Goal: Information Seeking & Learning: Learn about a topic

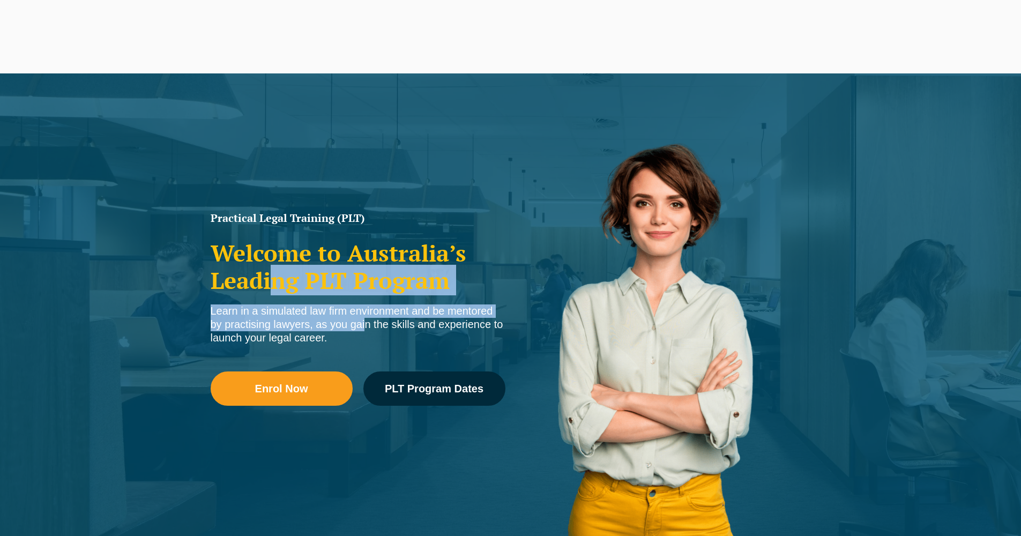
click at [361, 324] on div "Practical Legal Training (PLT) Welcome to Australia’s Leading PLT Program Learn…" at bounding box center [357, 322] width 305 height 230
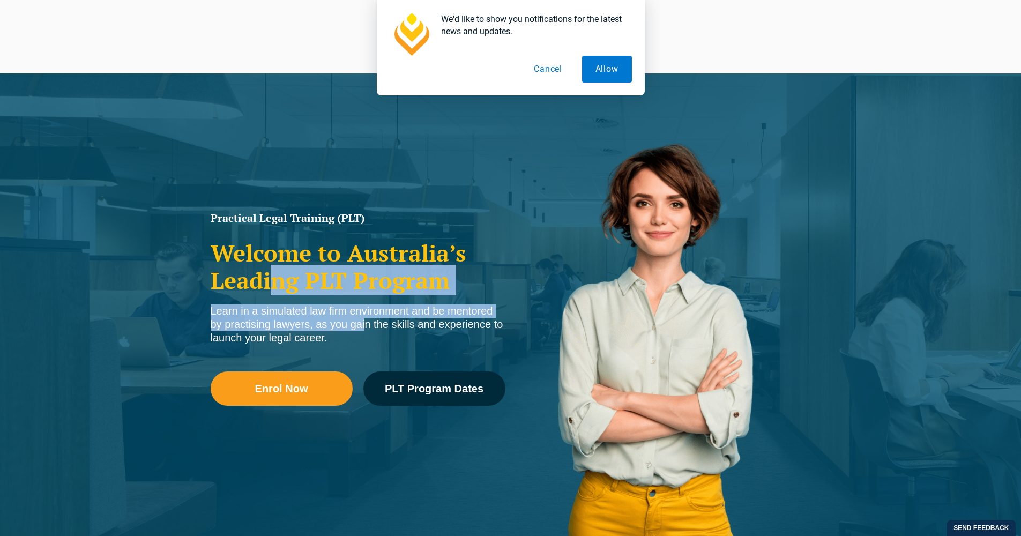
click at [286, 323] on div "Learn in a simulated law firm environment and be mentored by practising lawyers…" at bounding box center [358, 324] width 295 height 40
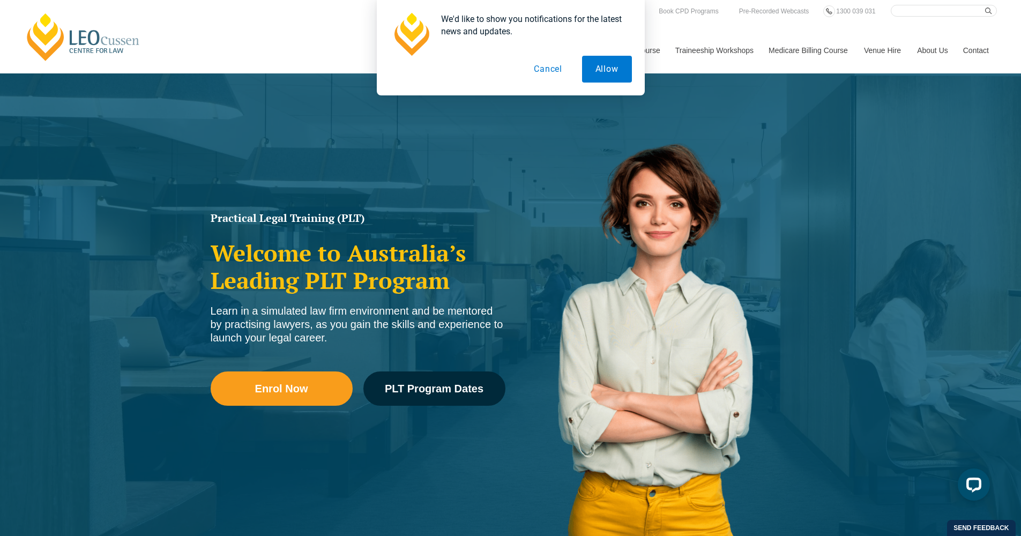
click at [534, 64] on button "Cancel" at bounding box center [547, 69] width 55 height 27
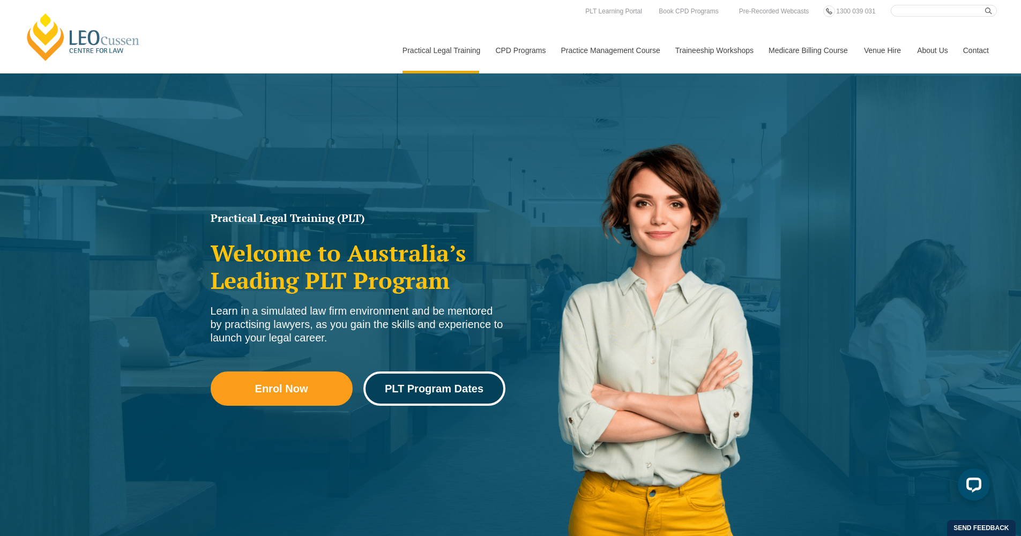
click at [476, 392] on span "PLT Program Dates" at bounding box center [434, 388] width 99 height 11
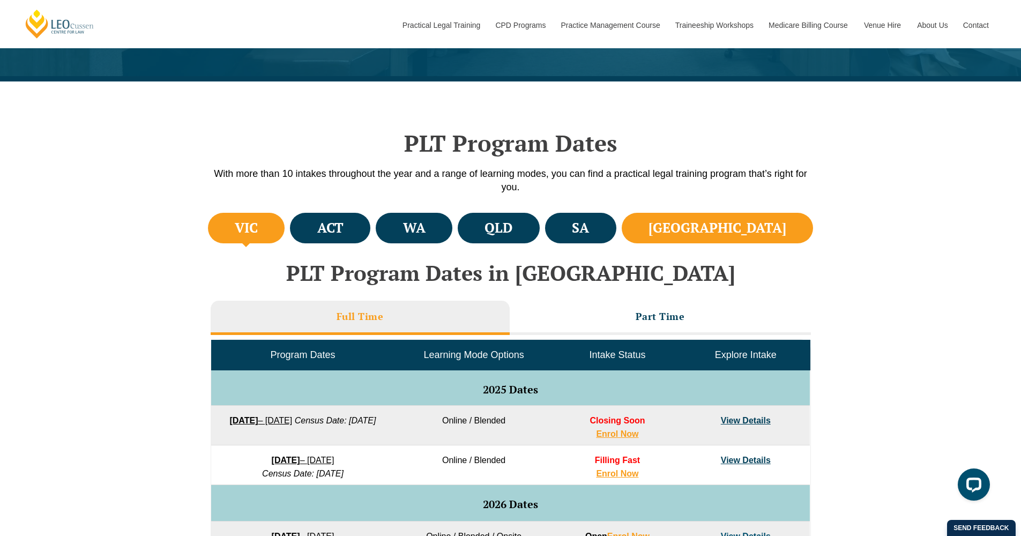
click at [768, 229] on h4 "NSW" at bounding box center [717, 228] width 138 height 18
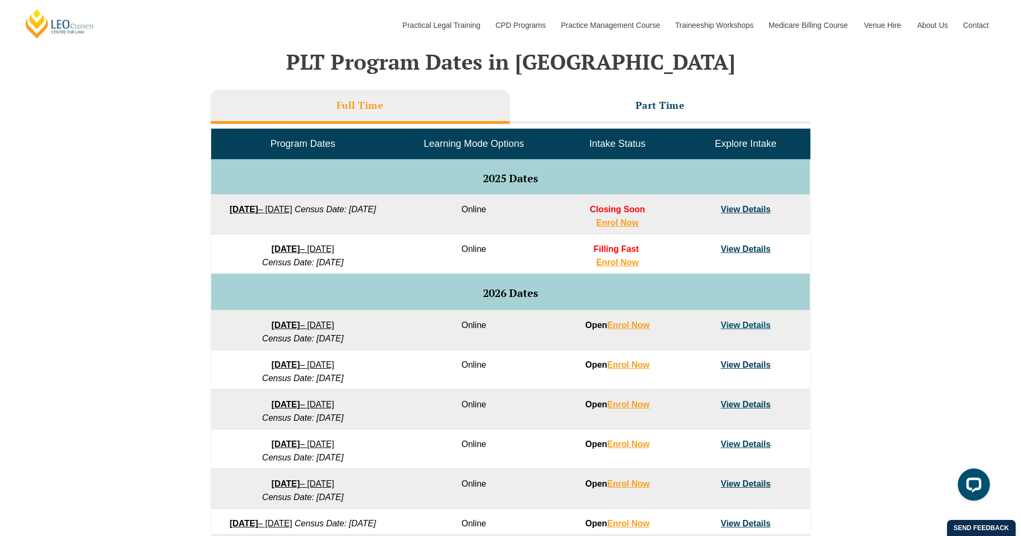
scroll to position [521, 0]
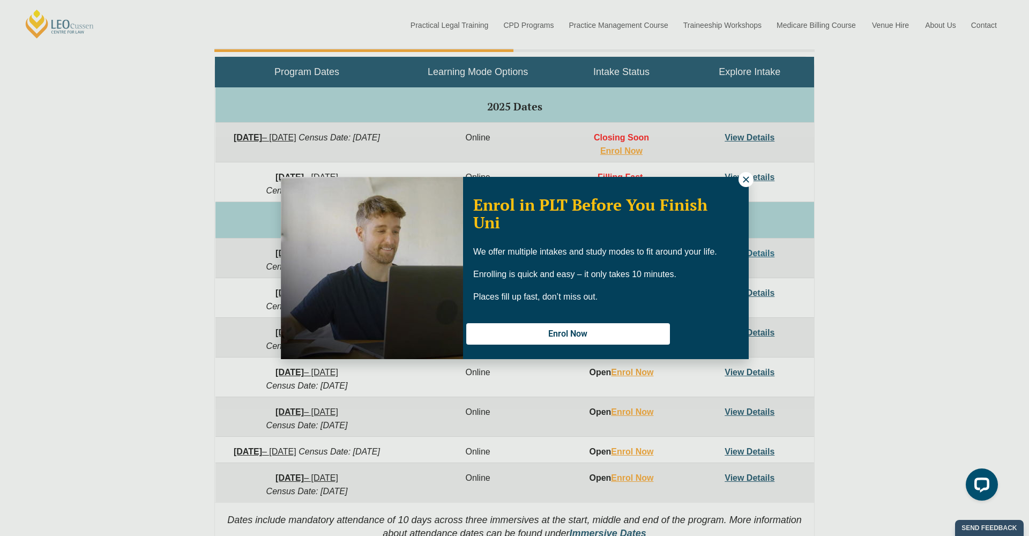
click at [738, 183] on div "Enrol in PLT Before You Finish Uni We offer multiple intakes and study modes to…" at bounding box center [606, 268] width 286 height 178
click at [745, 180] on icon at bounding box center [746, 179] width 6 height 6
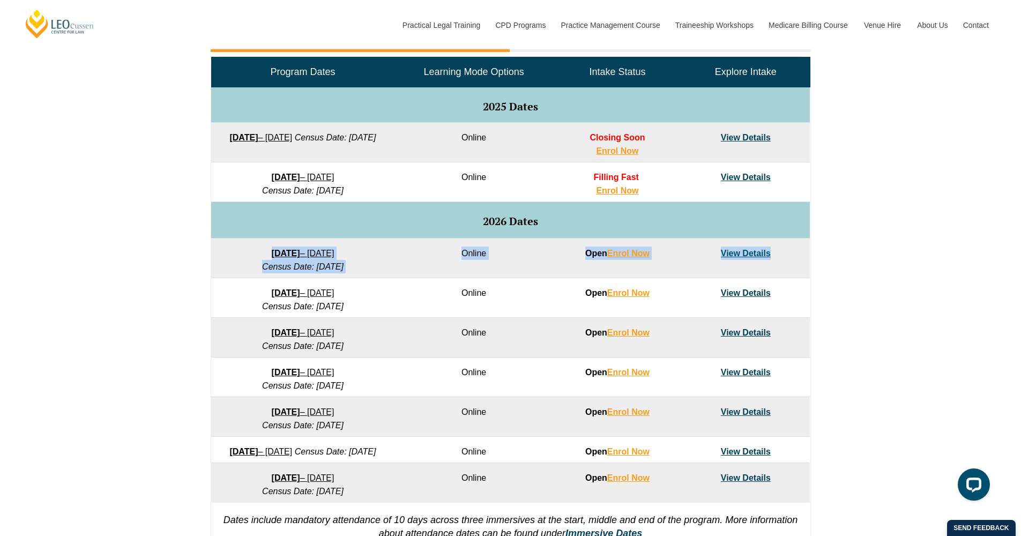
drag, startPoint x: 214, startPoint y: 252, endPoint x: 686, endPoint y: 269, distance: 471.7
click at [686, 269] on tr "27 January 2026 – 12 June 2026 Census Date: 23 February 2026 Online Open Enrol …" at bounding box center [510, 258] width 598 height 40
click at [141, 200] on div "VIC ACT WA QLD SA NSW PLT Program Dates in Victoria Full Time Part Time Program…" at bounding box center [510, 244] width 1021 height 635
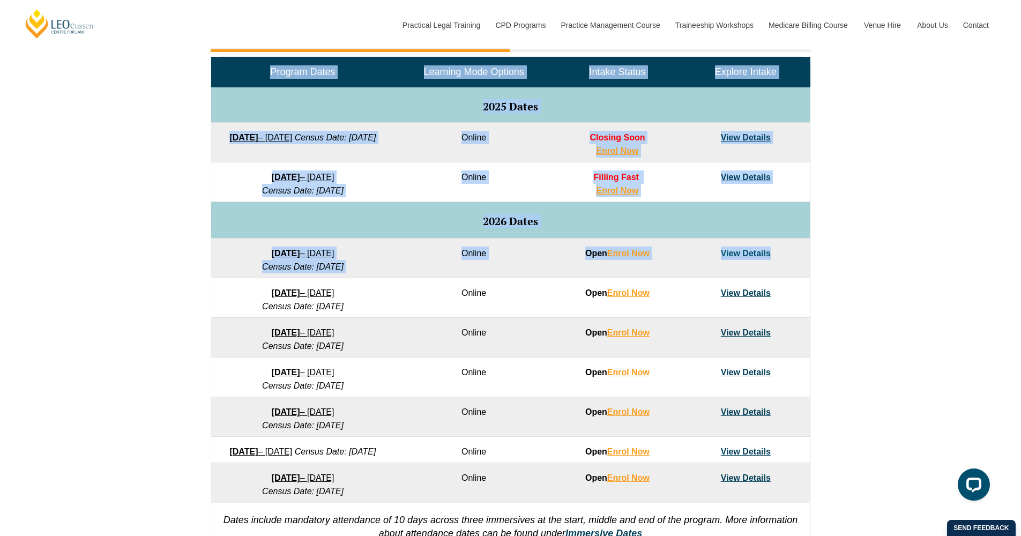
drag, startPoint x: 804, startPoint y: 276, endPoint x: 210, endPoint y: 237, distance: 594.9
click at [211, 237] on div "Program Dates Learning Mode Options Intake Status Explore Intake 2025 Dates 22 …" at bounding box center [511, 306] width 600 height 500
click at [113, 230] on div "VIC ACT WA QLD SA NSW PLT Program Dates in Victoria Full Time Part Time Program…" at bounding box center [510, 244] width 1021 height 635
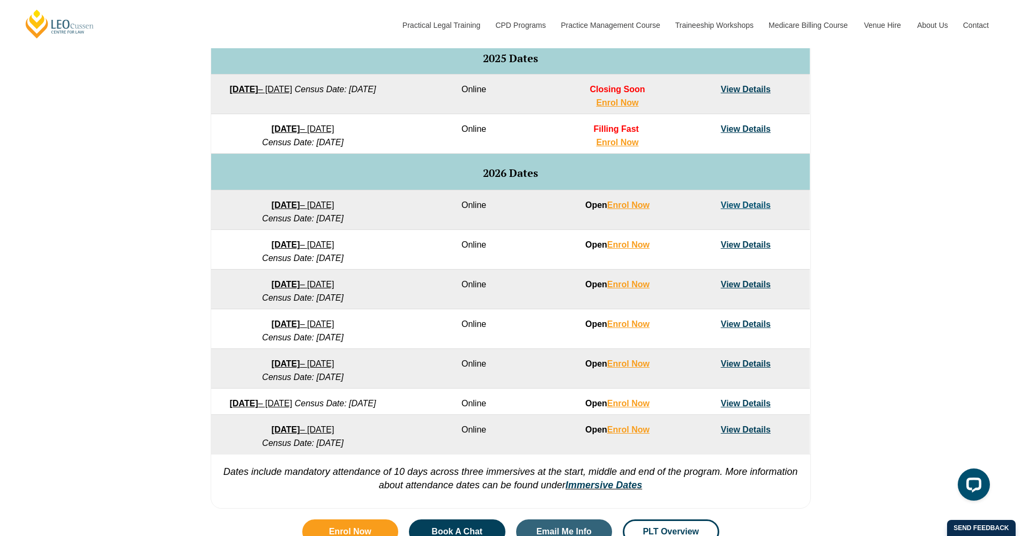
scroll to position [606, 0]
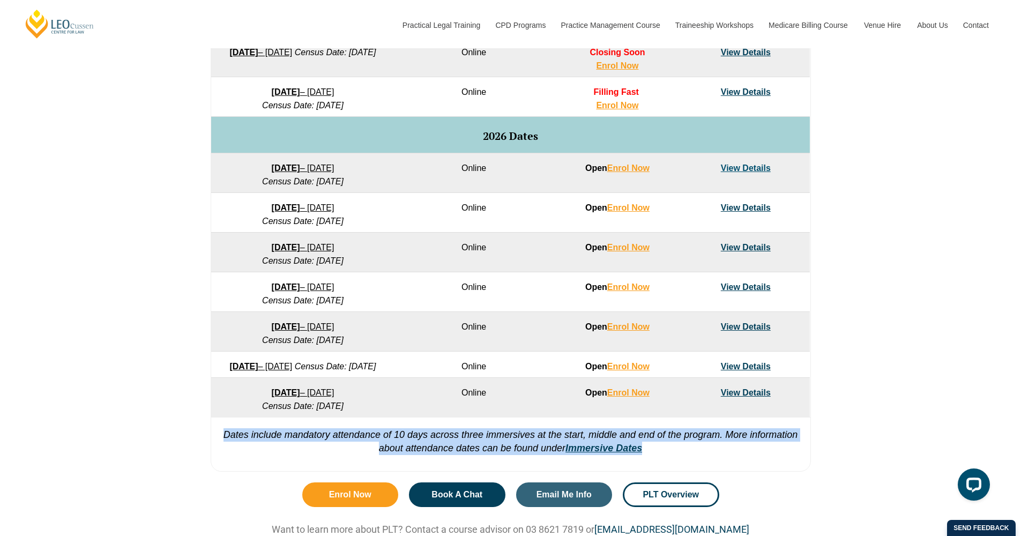
drag, startPoint x: 709, startPoint y: 468, endPoint x: 248, endPoint y: 439, distance: 462.2
click at [221, 444] on div "Program Dates Learning Mode Options Intake Status Explore Intake 2025 Dates 22 …" at bounding box center [511, 221] width 600 height 500
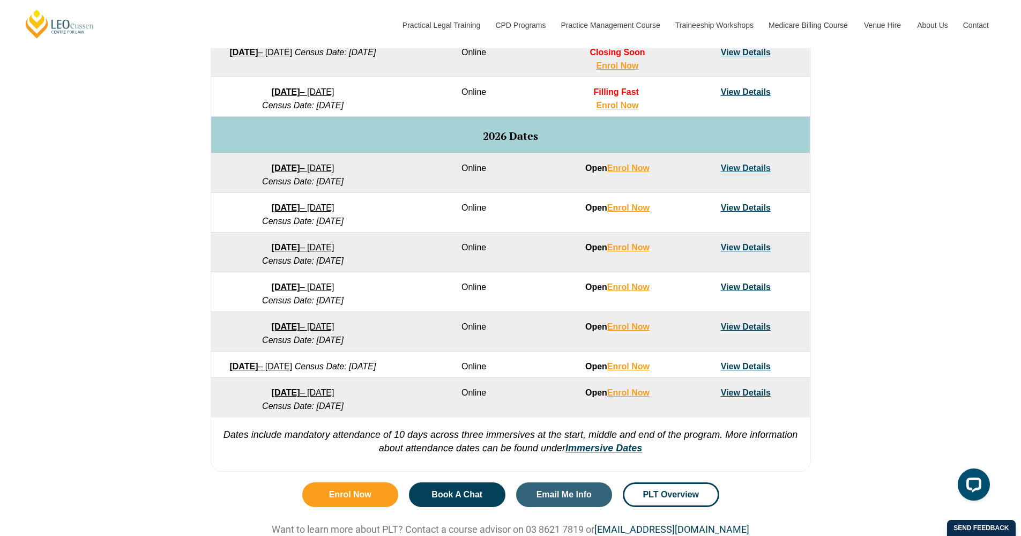
click at [884, 417] on div "VIC ACT WA QLD SA NSW PLT Program Dates in Victoria Full Time Part Time Program…" at bounding box center [510, 159] width 1021 height 635
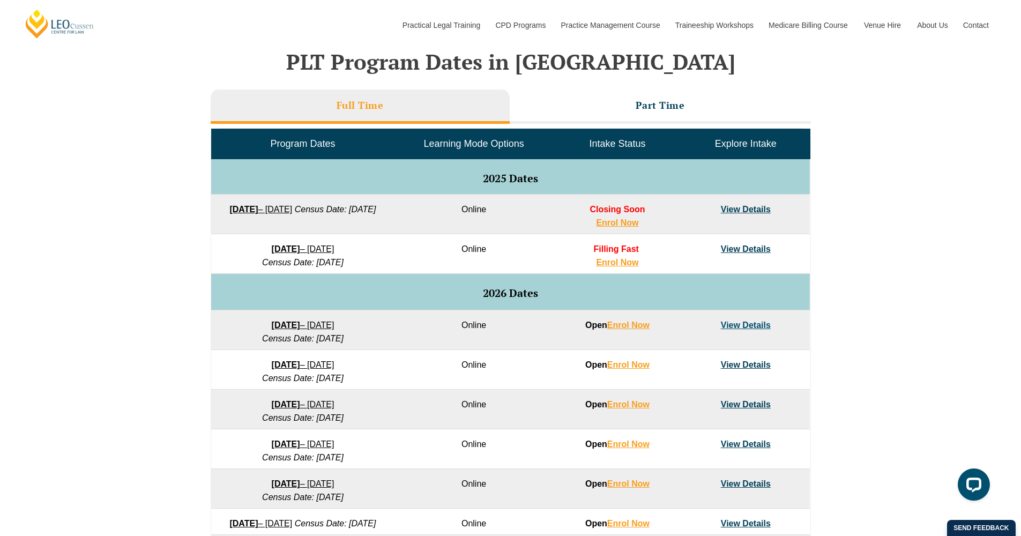
scroll to position [368, 0]
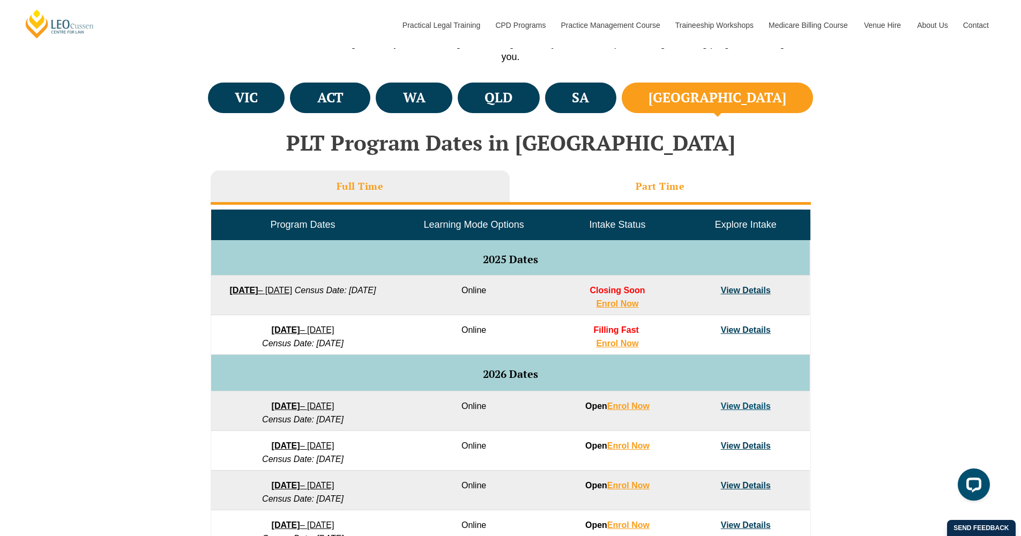
click at [656, 186] on h3 "Part Time" at bounding box center [659, 186] width 49 height 12
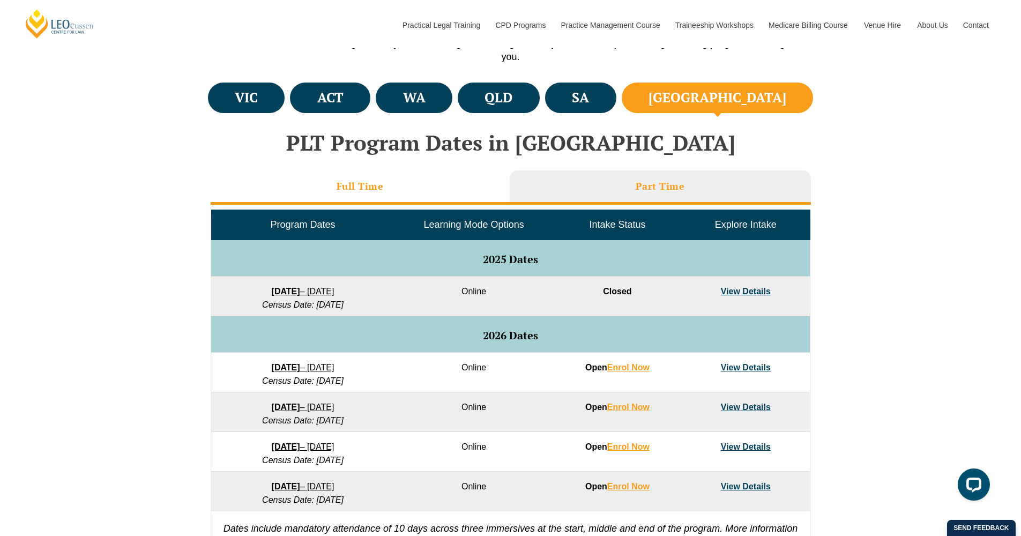
click at [433, 183] on li "Full Time" at bounding box center [360, 187] width 299 height 34
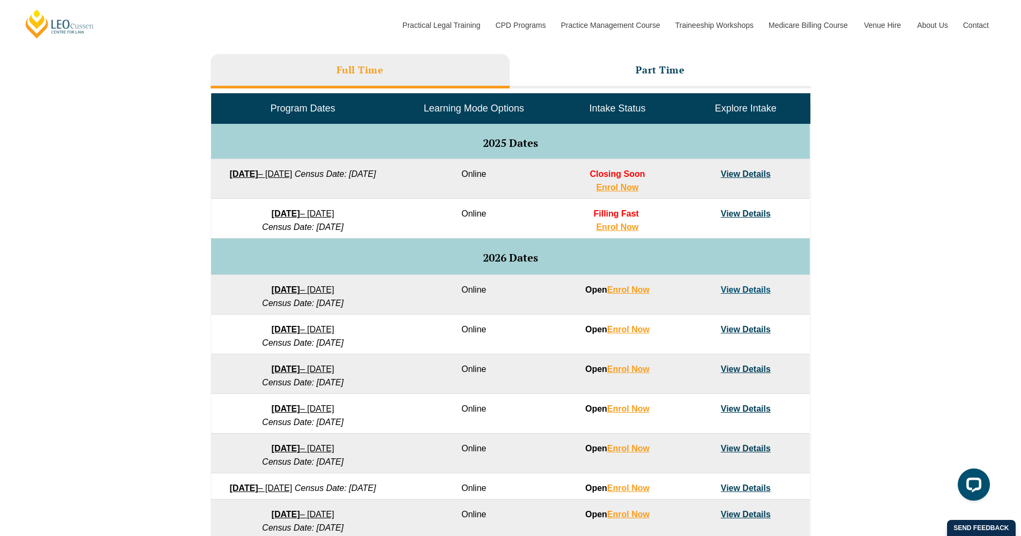
scroll to position [485, 0]
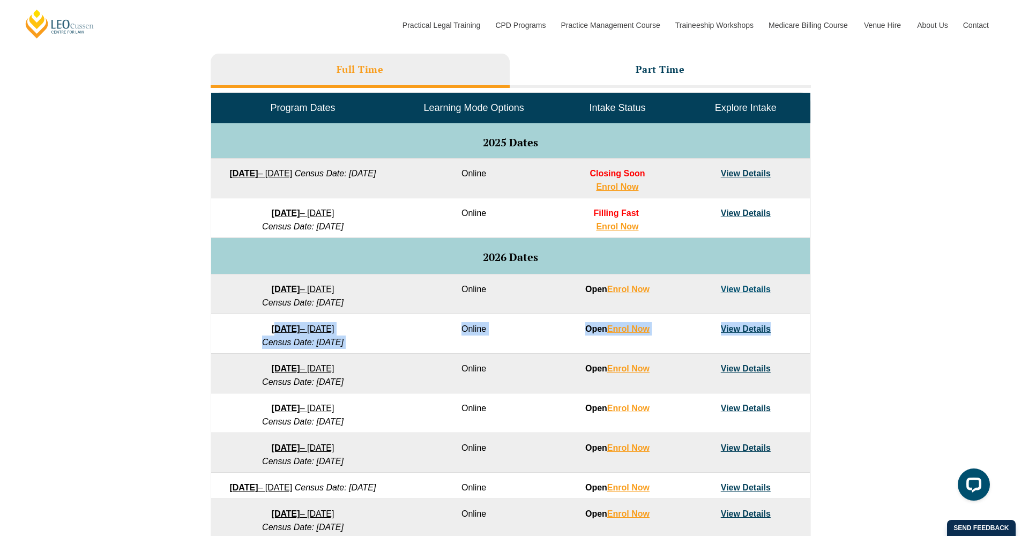
drag, startPoint x: 788, startPoint y: 334, endPoint x: 243, endPoint y: 324, distance: 544.4
click at [243, 324] on tr "16 February 2026 – 3 July 2026 Census Date: 16 March 2026 Online Open Enrol Now…" at bounding box center [510, 334] width 598 height 40
click at [851, 346] on div "VIC ACT WA QLD SA NSW PLT Program Dates in Victoria Full Time Part Time Program…" at bounding box center [510, 280] width 1021 height 635
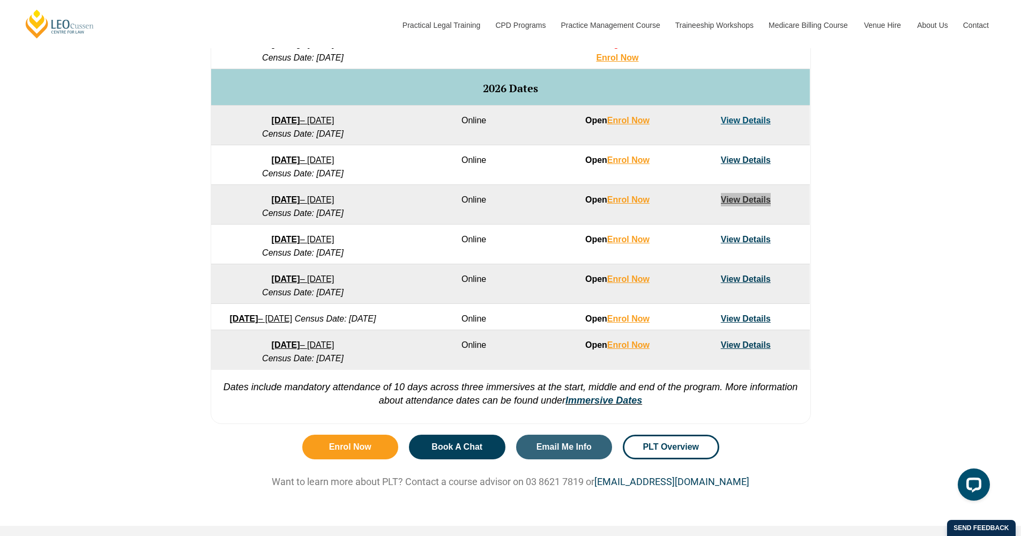
scroll to position [655, 0]
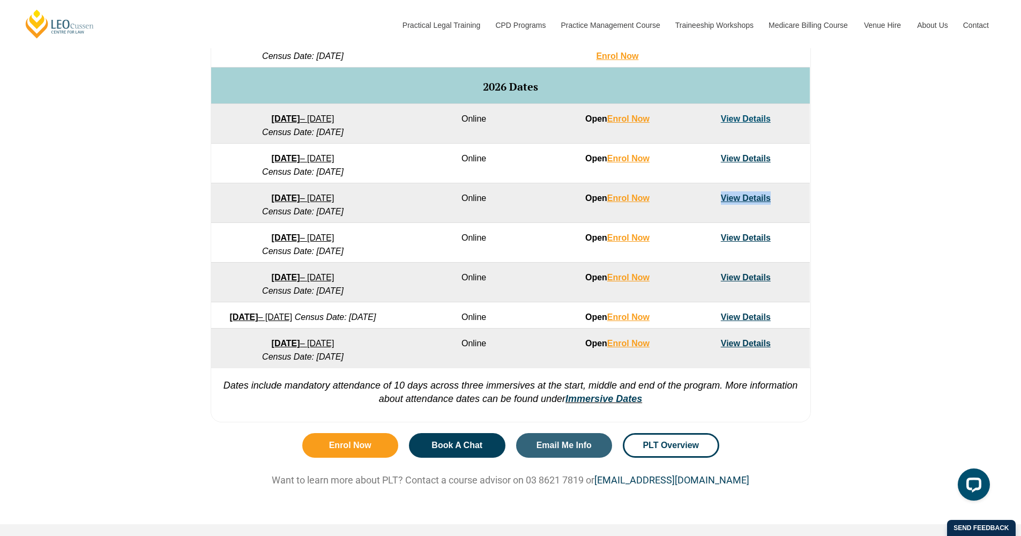
click at [688, 200] on td "View Details" at bounding box center [745, 203] width 128 height 40
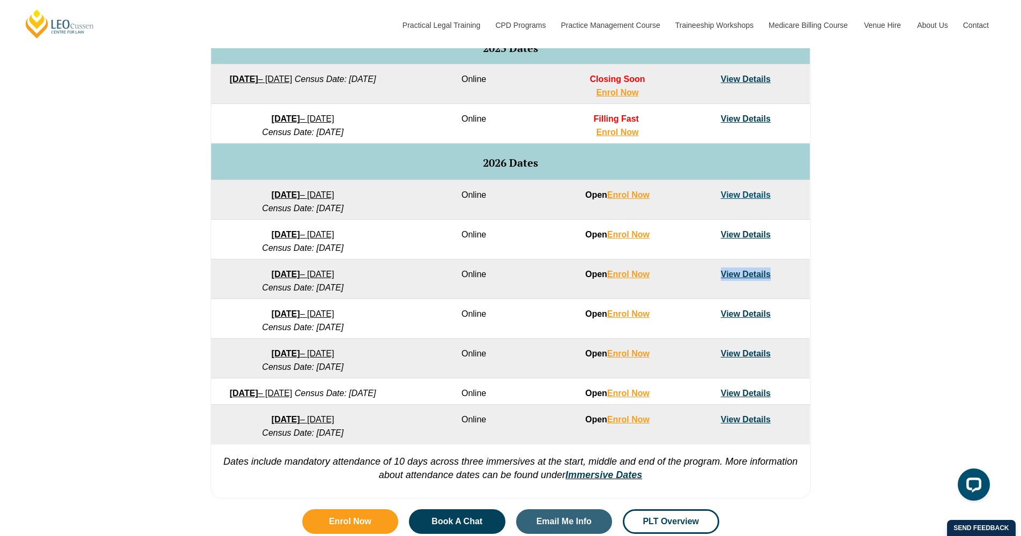
scroll to position [445, 0]
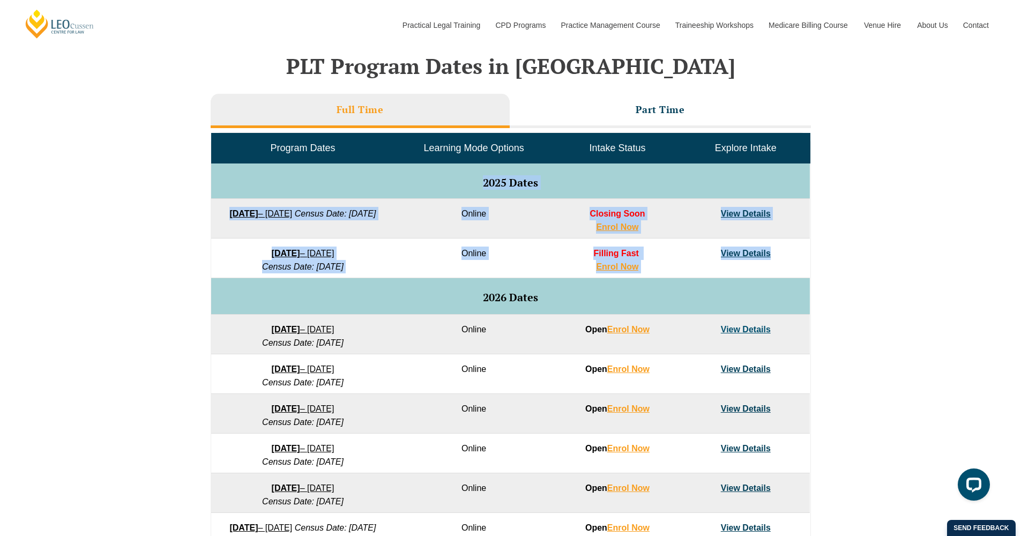
drag, startPoint x: 783, startPoint y: 258, endPoint x: 302, endPoint y: 181, distance: 487.7
click at [302, 181] on tbody "Program Dates Learning Mode Options Intake Status Explore Intake 2025 Dates 22 …" at bounding box center [510, 355] width 598 height 445
click at [492, 169] on td "2025 Dates" at bounding box center [510, 180] width 598 height 35
drag, startPoint x: 469, startPoint y: 174, endPoint x: 796, endPoint y: 253, distance: 336.7
click at [796, 253] on tbody "Program Dates Learning Mode Options Intake Status Explore Intake 2025 Dates 22 …" at bounding box center [510, 355] width 598 height 445
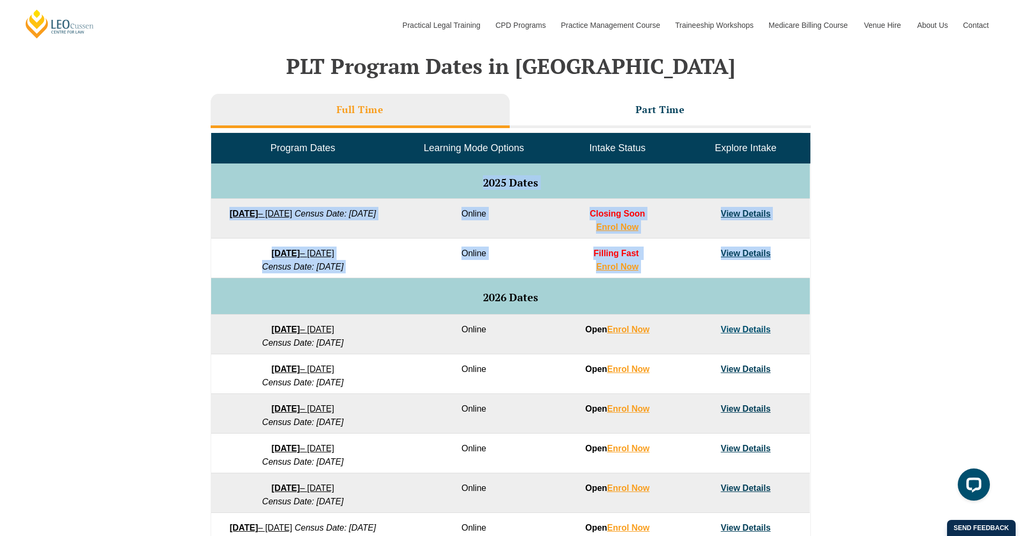
click at [796, 253] on td "View Details" at bounding box center [745, 258] width 128 height 40
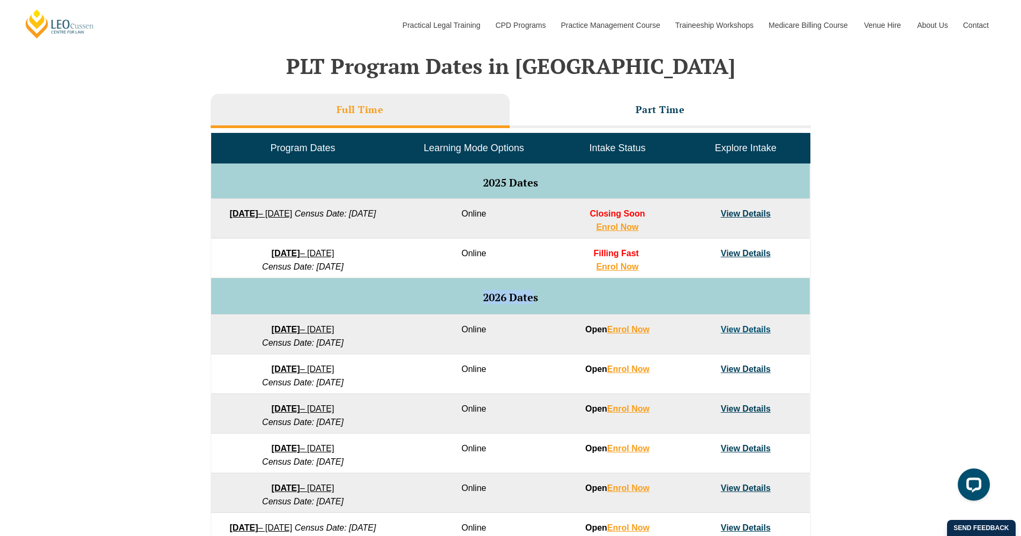
drag, startPoint x: 534, startPoint y: 295, endPoint x: 358, endPoint y: 284, distance: 176.0
click at [358, 284] on td "2026 Dates" at bounding box center [510, 296] width 598 height 36
click at [359, 284] on td "2026 Dates" at bounding box center [510, 296] width 598 height 36
drag, startPoint x: 242, startPoint y: 327, endPoint x: 392, endPoint y: 339, distance: 150.5
click at [392, 339] on td "27 January 2026 – 12 June 2026 Census Date: 23 February 2026" at bounding box center [302, 334] width 183 height 40
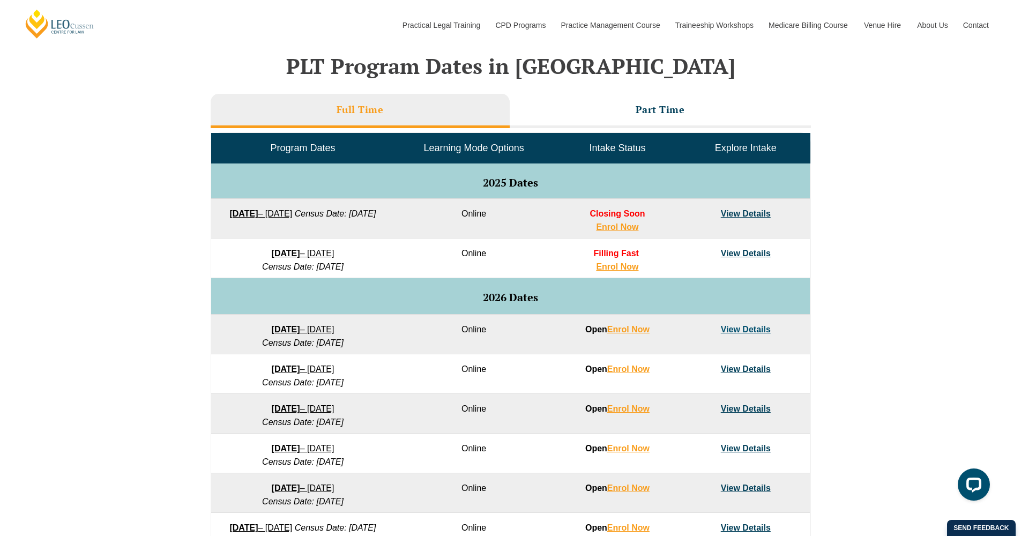
click at [392, 339] on td "27 January 2026 – 12 June 2026 Census Date: 23 February 2026" at bounding box center [302, 334] width 183 height 40
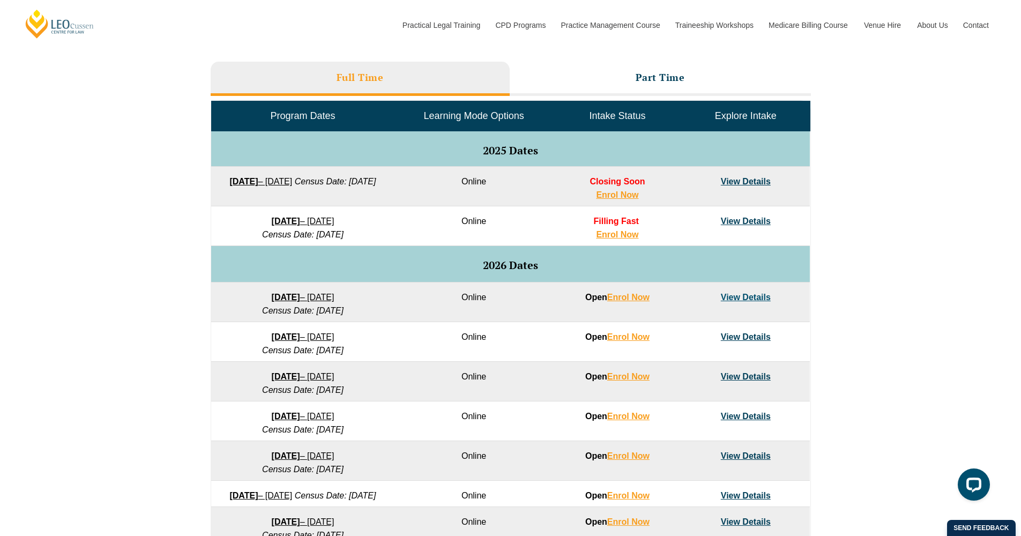
scroll to position [478, 0]
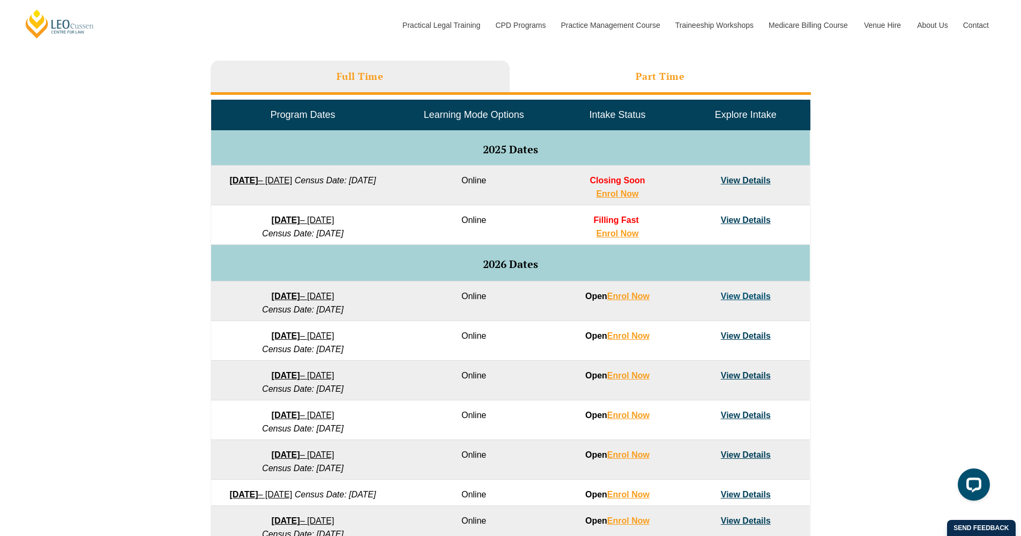
click at [643, 89] on li "Part Time" at bounding box center [659, 78] width 301 height 34
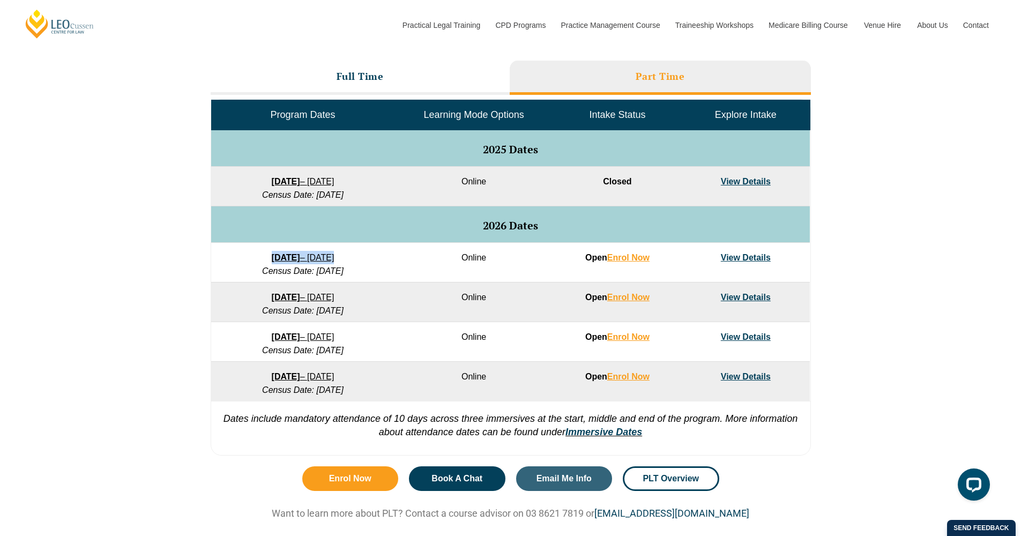
click at [334, 261] on tbody "Program Dates Learning Mode Options Intake Status Explore Intake 2025 Dates 8 S…" at bounding box center [510, 250] width 598 height 301
click at [747, 293] on link "View Details" at bounding box center [746, 296] width 50 height 9
click at [736, 297] on link "View Details" at bounding box center [746, 296] width 50 height 9
click at [1017, 261] on div "VIC ACT WA QLD SA NSW PLT Program Dates in Victoria Full Time Part Time Program…" at bounding box center [510, 214] width 1021 height 491
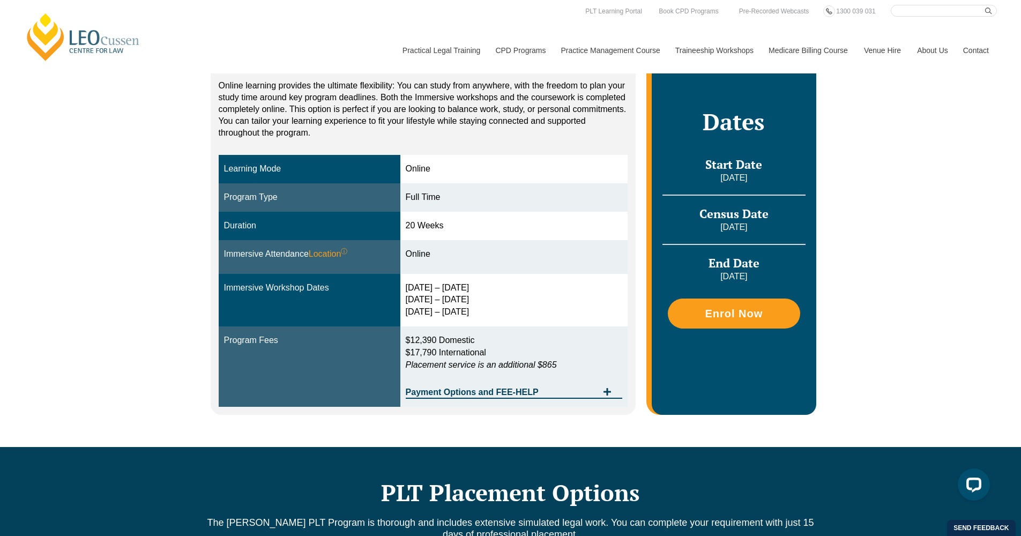
scroll to position [133, 0]
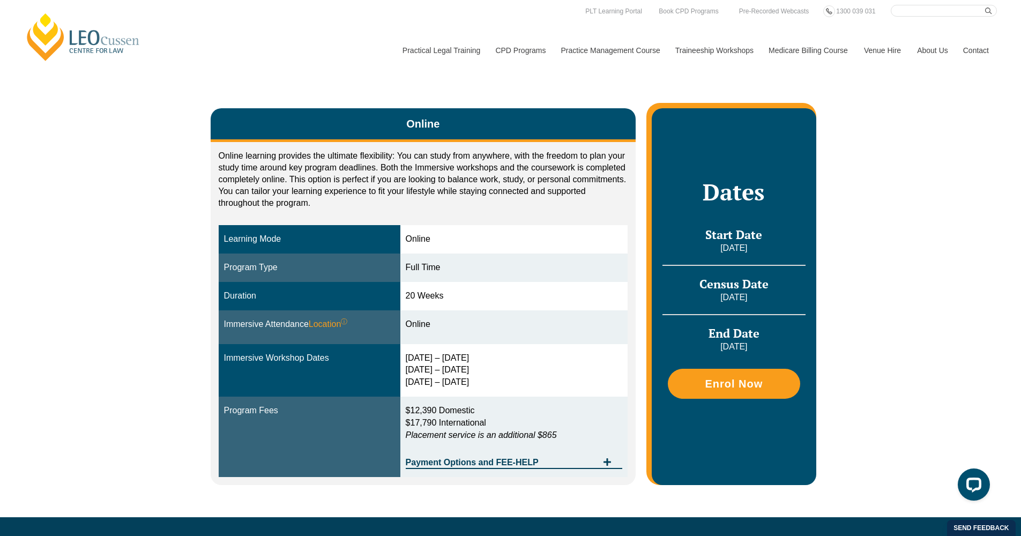
drag, startPoint x: 429, startPoint y: 321, endPoint x: 235, endPoint y: 289, distance: 196.5
click at [235, 289] on tbody "Learning Mode Online Program Type Full Time Duration 20 Weeks Immersive Attenda…" at bounding box center [423, 350] width 409 height 251
click at [560, 329] on td "Online" at bounding box center [514, 327] width 228 height 34
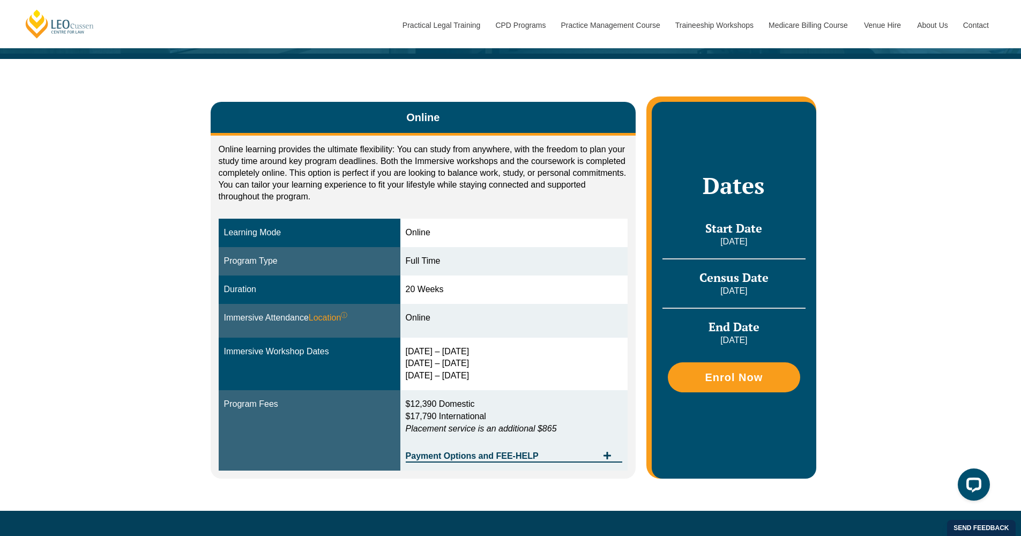
scroll to position [140, 0]
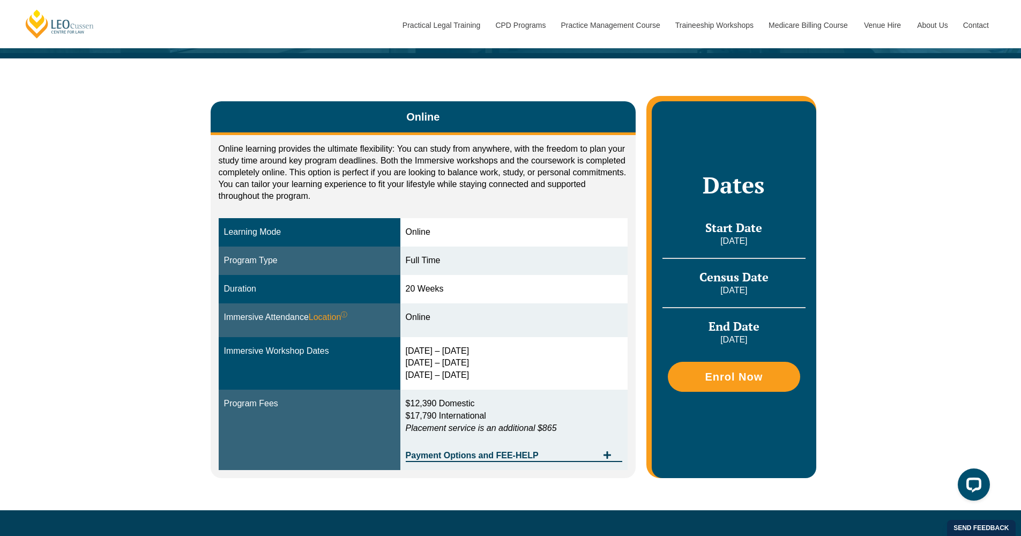
drag, startPoint x: 584, startPoint y: 360, endPoint x: 310, endPoint y: 350, distance: 274.5
click at [283, 350] on tr "Immersive Workshop Dates 30 Mar – 2 Apr 2026 10 – 12 Jun 2026 29 – 31 Jul 2026" at bounding box center [423, 363] width 409 height 53
click at [522, 361] on div "30 Mar – 2 Apr 2026 10 – 12 Jun 2026 29 – 31 Jul 2026" at bounding box center [514, 363] width 217 height 37
drag, startPoint x: 591, startPoint y: 415, endPoint x: 294, endPoint y: 373, distance: 300.2
click at [294, 373] on tbody "Learning Mode Online Program Type Full Time Duration 20 Weeks Immersive Attenda…" at bounding box center [423, 343] width 409 height 251
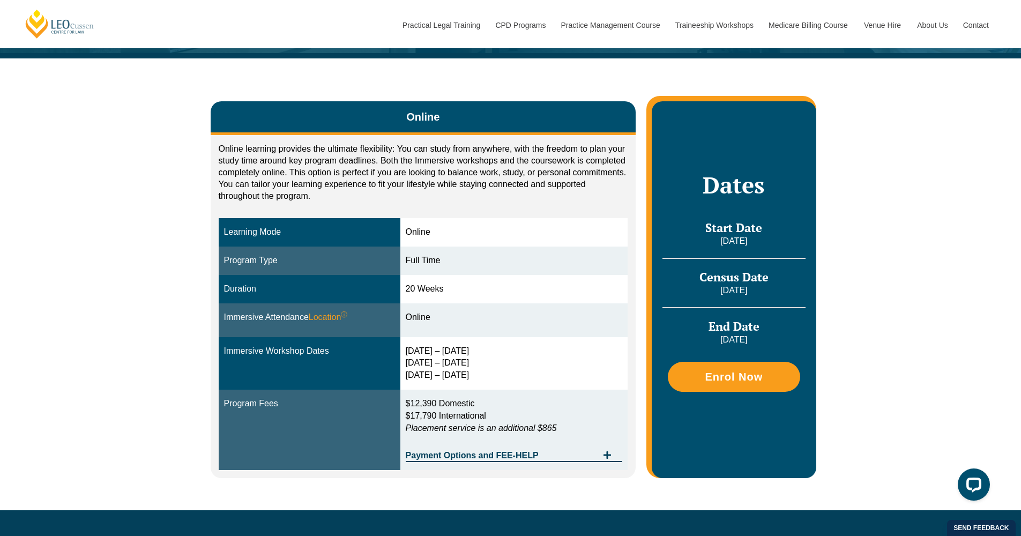
click at [443, 398] on p "$12,390 Domestic $17,790 International Placement service is an additional $865" at bounding box center [514, 416] width 217 height 37
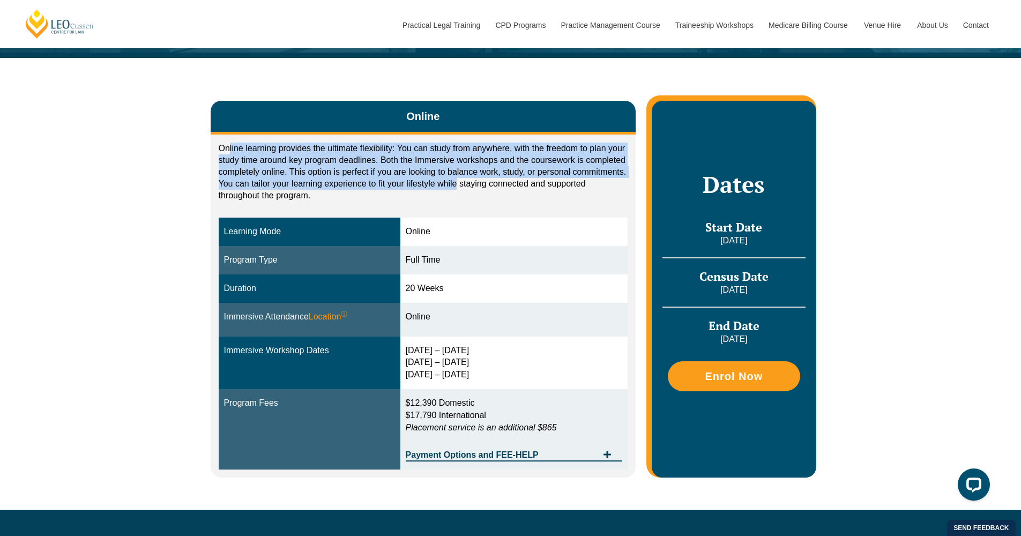
drag, startPoint x: 248, startPoint y: 149, endPoint x: 456, endPoint y: 181, distance: 211.2
click at [456, 181] on p "Online learning provides the ultimate flexibility: You can study from anywhere,…" at bounding box center [423, 172] width 409 height 59
drag, startPoint x: 470, startPoint y: 201, endPoint x: 224, endPoint y: 145, distance: 252.9
click at [224, 144] on div "Online learning provides the ultimate flexibility: You can study from anywhere,…" at bounding box center [423, 175] width 409 height 64
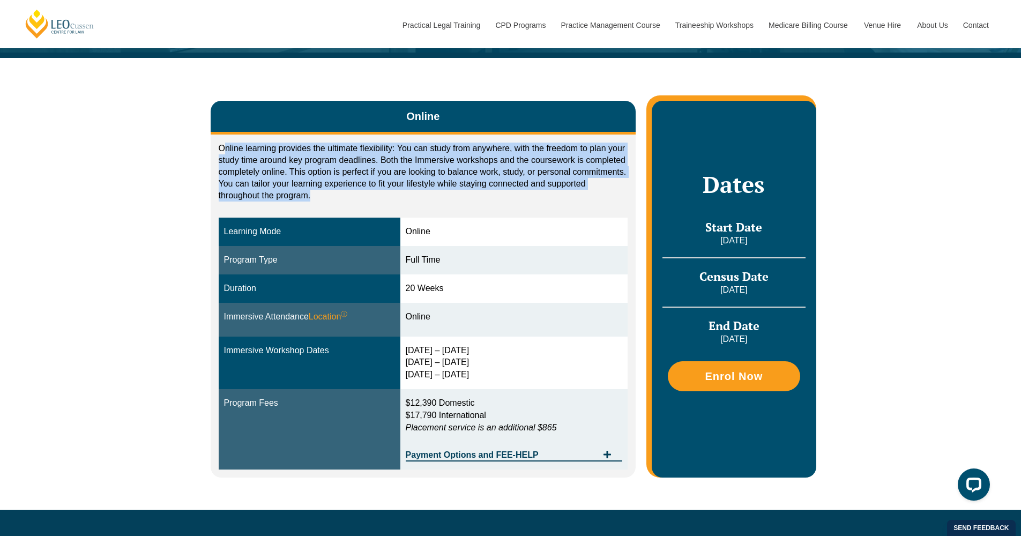
click at [371, 182] on p "Online learning provides the ultimate flexibility: You can study from anywhere,…" at bounding box center [423, 172] width 409 height 59
drag, startPoint x: 332, startPoint y: 194, endPoint x: 173, endPoint y: 130, distance: 171.6
click at [173, 130] on div "Online Online learning provides the ultimate flexibility: You can study from an…" at bounding box center [510, 283] width 1021 height 451
click at [404, 181] on p "Online learning provides the ultimate flexibility: You can study from anywhere,…" at bounding box center [423, 172] width 409 height 59
drag, startPoint x: 343, startPoint y: 190, endPoint x: 201, endPoint y: 141, distance: 150.8
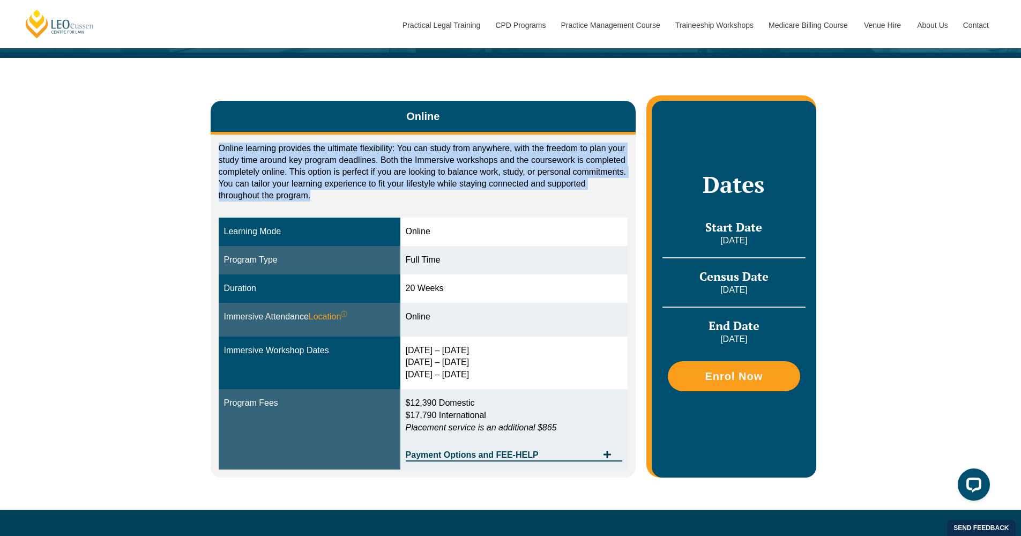
click at [200, 141] on div "Online Online learning provides the ultimate flexibility: You can study from an…" at bounding box center [510, 283] width 1021 height 451
click at [507, 182] on p "Online learning provides the ultimate flexibility: You can study from anywhere,…" at bounding box center [423, 172] width 409 height 59
drag, startPoint x: 441, startPoint y: 188, endPoint x: 296, endPoint y: 160, distance: 147.3
click at [226, 144] on p "Online learning provides the ultimate flexibility: You can study from anywhere,…" at bounding box center [423, 172] width 409 height 59
click at [446, 176] on p "Online learning provides the ultimate flexibility: You can study from anywhere,…" at bounding box center [423, 172] width 409 height 59
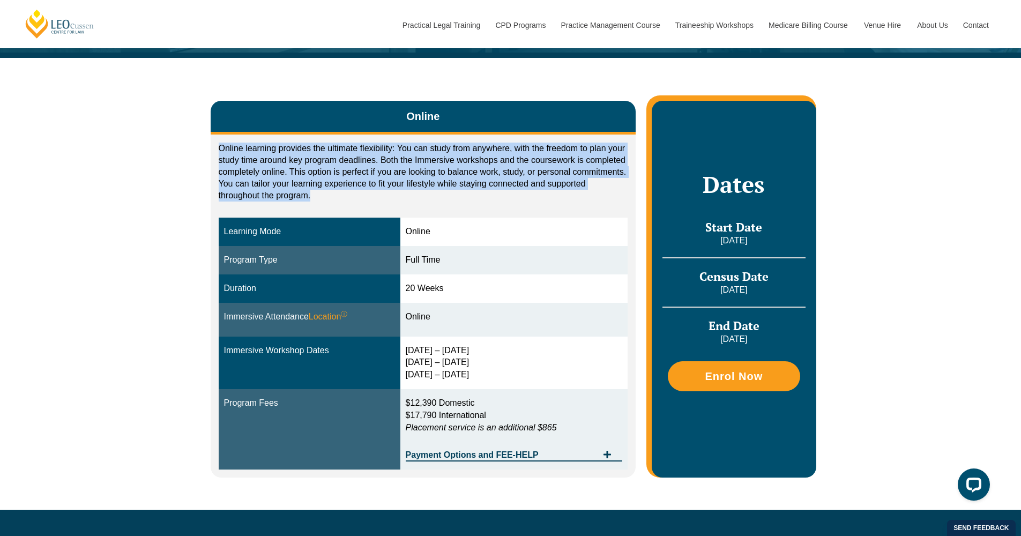
drag, startPoint x: 417, startPoint y: 193, endPoint x: 211, endPoint y: 131, distance: 215.8
click at [211, 131] on div "Online Online learning provides the ultimate flexibility: You can study from an…" at bounding box center [423, 289] width 425 height 376
click at [348, 152] on p "Online learning provides the ultimate flexibility: You can study from anywhere,…" at bounding box center [423, 172] width 409 height 59
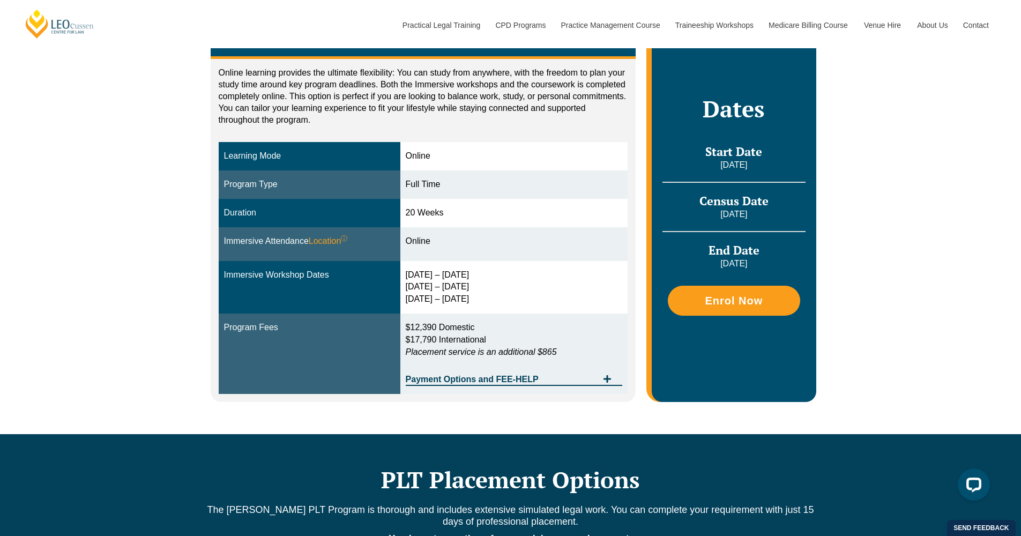
click at [461, 185] on div "Full Time" at bounding box center [514, 184] width 217 height 12
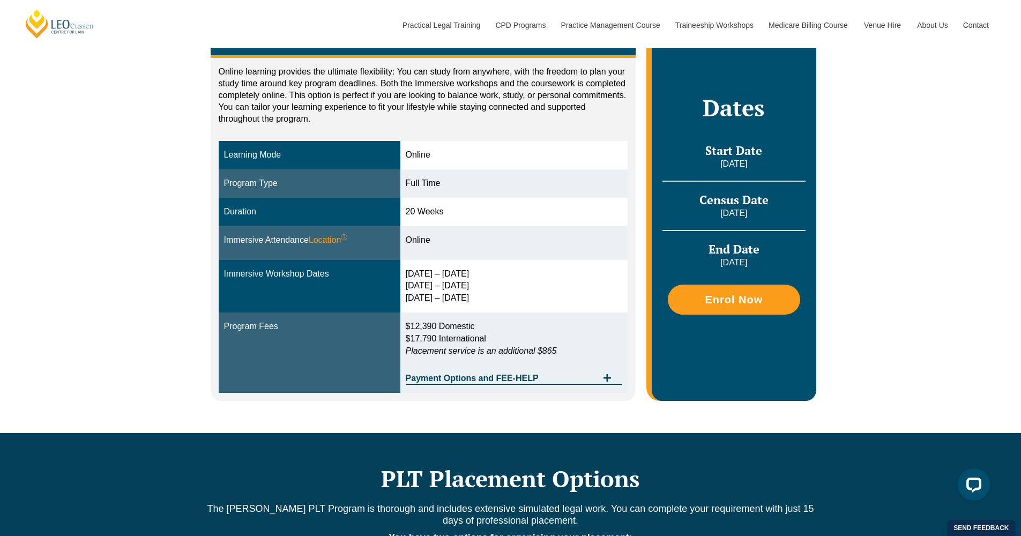
click at [474, 221] on td "20 Weeks" at bounding box center [514, 212] width 228 height 28
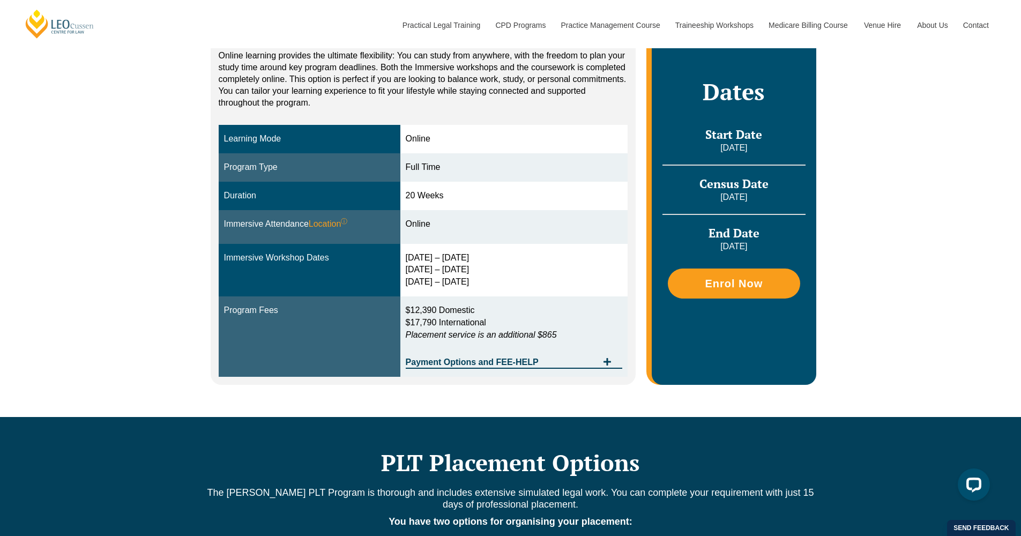
drag, startPoint x: 468, startPoint y: 217, endPoint x: 281, endPoint y: 210, distance: 187.1
click at [281, 210] on tr "Immersive Attendance Location ⓘ You will participate in three key ‘Immersives’ …" at bounding box center [423, 227] width 409 height 34
click at [303, 219] on div "Immersive Attendance Location ⓘ You will participate in three key ‘Immersives’ …" at bounding box center [309, 224] width 171 height 12
drag, startPoint x: 486, startPoint y: 281, endPoint x: 439, endPoint y: 258, distance: 52.5
click at [408, 250] on td "30 Mar – 2 Apr 2026 10 – 12 Jun 2026 29 – 31 Jul 2026" at bounding box center [514, 270] width 228 height 53
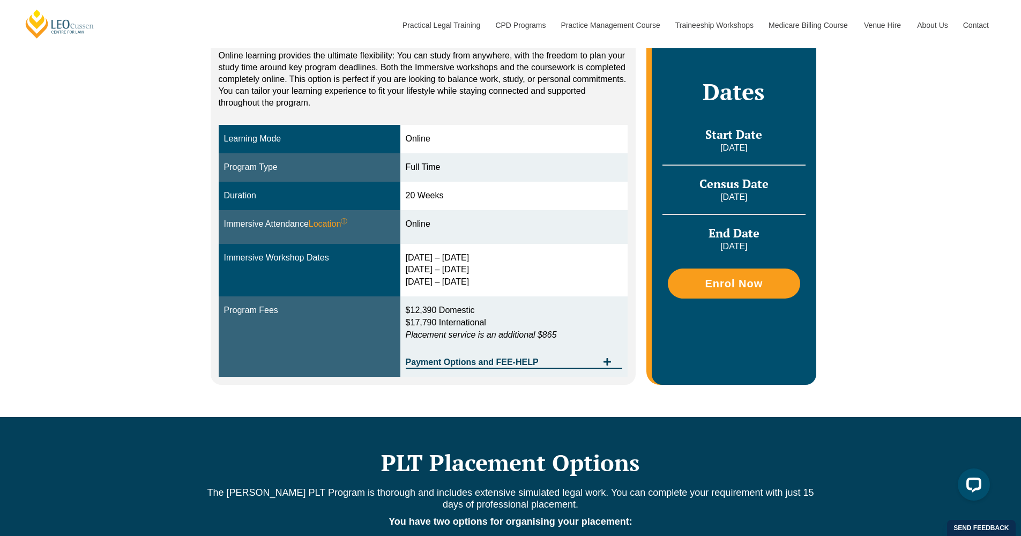
click at [484, 267] on div "30 Mar – 2 Apr 2026 10 – 12 Jun 2026 29 – 31 Jul 2026" at bounding box center [514, 270] width 217 height 37
drag, startPoint x: 491, startPoint y: 257, endPoint x: 249, endPoint y: 252, distance: 242.2
click at [249, 252] on tr "Immersive Workshop Dates 30 Mar – 2 Apr 2026 10 – 12 Jun 2026 29 – 31 Jul 2026" at bounding box center [423, 270] width 409 height 53
click at [526, 276] on div "30 Mar – 2 Apr 2026 10 – 12 Jun 2026 29 – 31 Jul 2026" at bounding box center [514, 270] width 217 height 37
drag, startPoint x: 503, startPoint y: 282, endPoint x: 223, endPoint y: 249, distance: 282.2
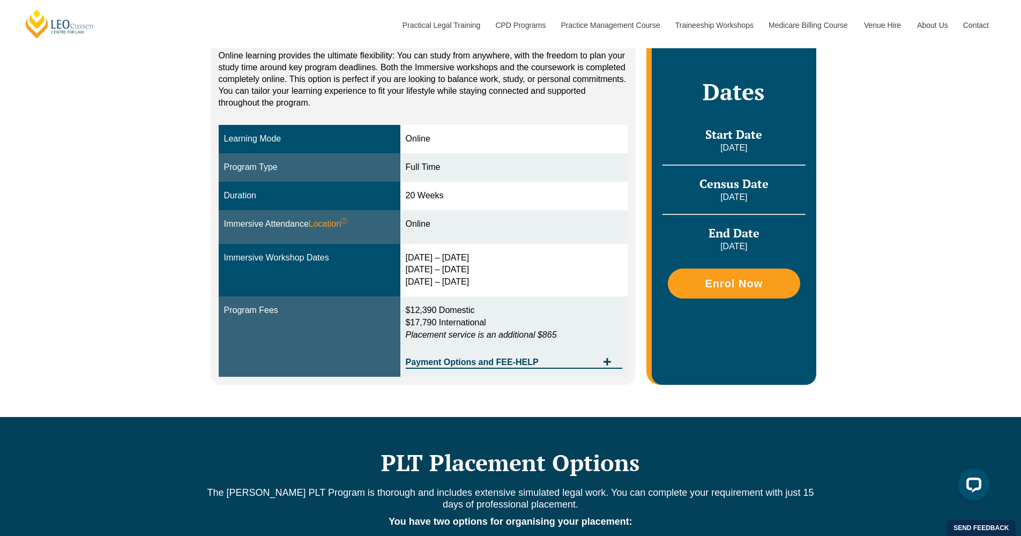
click at [223, 249] on tr "Immersive Workshop Dates 30 Mar – 2 Apr 2026 10 – 12 Jun 2026 29 – 31 Jul 2026" at bounding box center [423, 270] width 409 height 53
click at [518, 286] on td "30 Mar – 2 Apr 2026 10 – 12 Jun 2026 29 – 31 Jul 2026" at bounding box center [514, 270] width 228 height 53
drag, startPoint x: 560, startPoint y: 332, endPoint x: 393, endPoint y: 293, distance: 171.1
click at [393, 296] on tr "Program Fees $12,390 Domestic $17,790 International Placement service is an add…" at bounding box center [423, 336] width 409 height 80
click at [486, 308] on p "$12,390 Domestic $17,790 International Placement service is an additional $865" at bounding box center [514, 322] width 217 height 37
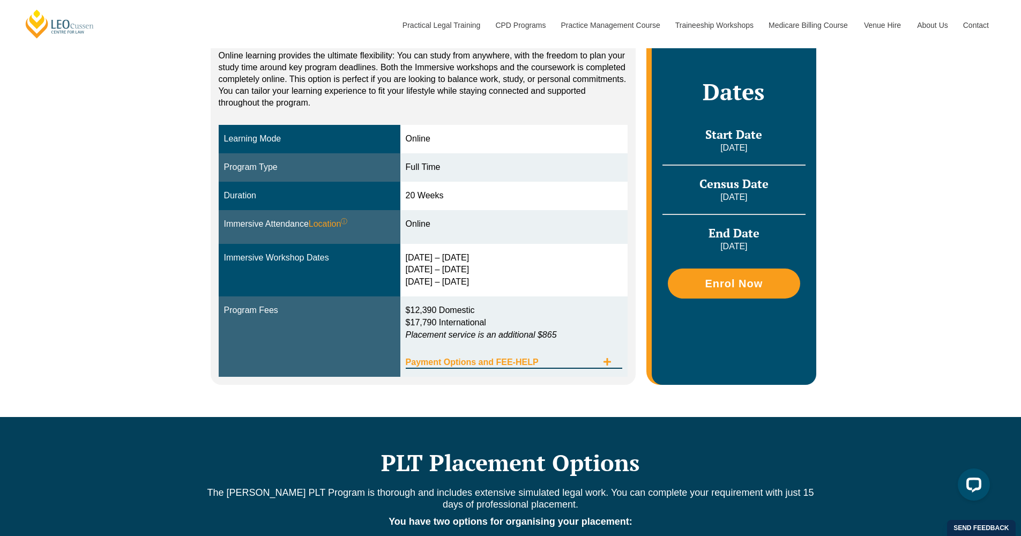
click at [602, 358] on span "Tabs. Open items with Enter or Space, close with Escape and navigate using the …" at bounding box center [606, 362] width 19 height 10
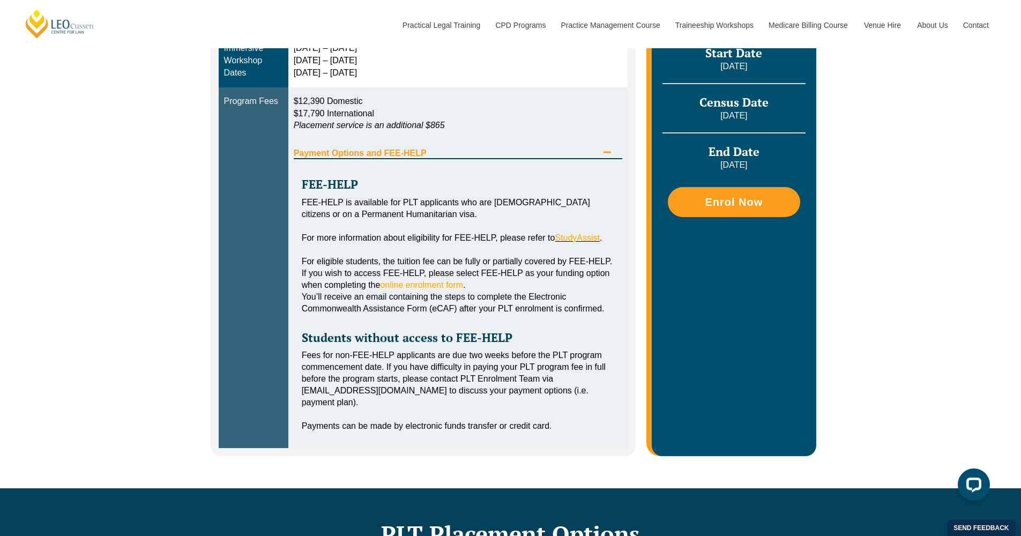
scroll to position [468, 0]
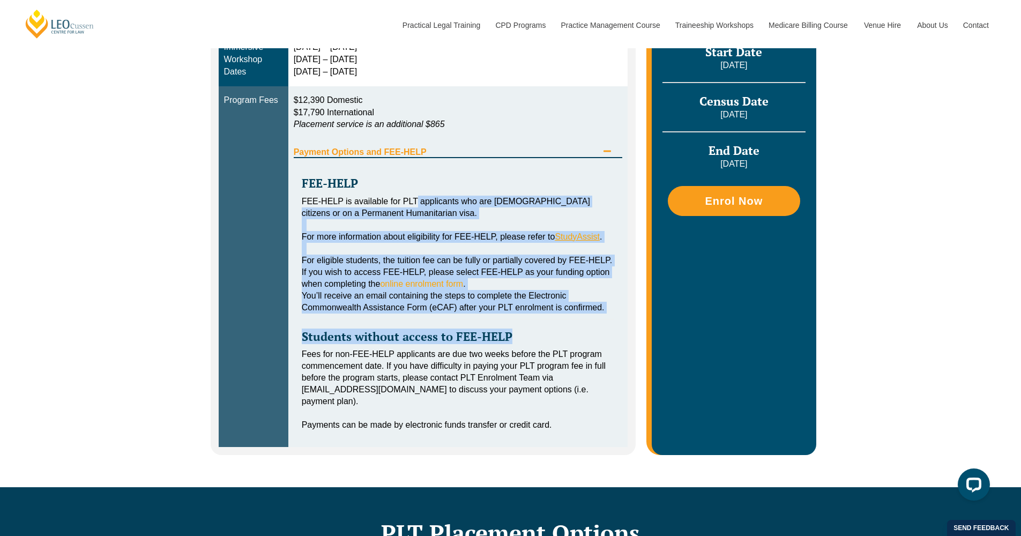
drag, startPoint x: 402, startPoint y: 216, endPoint x: 581, endPoint y: 347, distance: 221.9
click at [581, 347] on div "FEE-HELP FEE-HELP is available for PLT applicants who are Australian citizens o…" at bounding box center [458, 298] width 329 height 280
click at [574, 347] on div "FEE-HELP FEE-HELP is available for PLT applicants who are Australian citizens o…" at bounding box center [458, 298] width 329 height 280
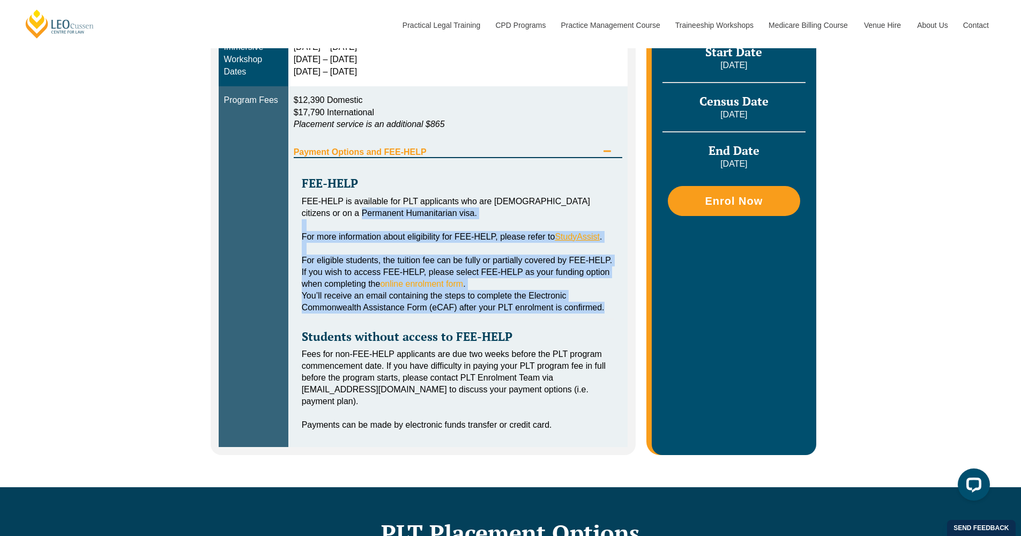
drag, startPoint x: 508, startPoint y: 318, endPoint x: 326, endPoint y: 233, distance: 201.6
click at [326, 233] on div "FEE-HELP FEE-HELP is available for PLT applicants who are Australian citizens o…" at bounding box center [458, 298] width 329 height 280
click at [356, 231] on div "Tabs. Open items with Enter or Space, close with Escape and navigate using the …" at bounding box center [458, 225] width 313 height 12
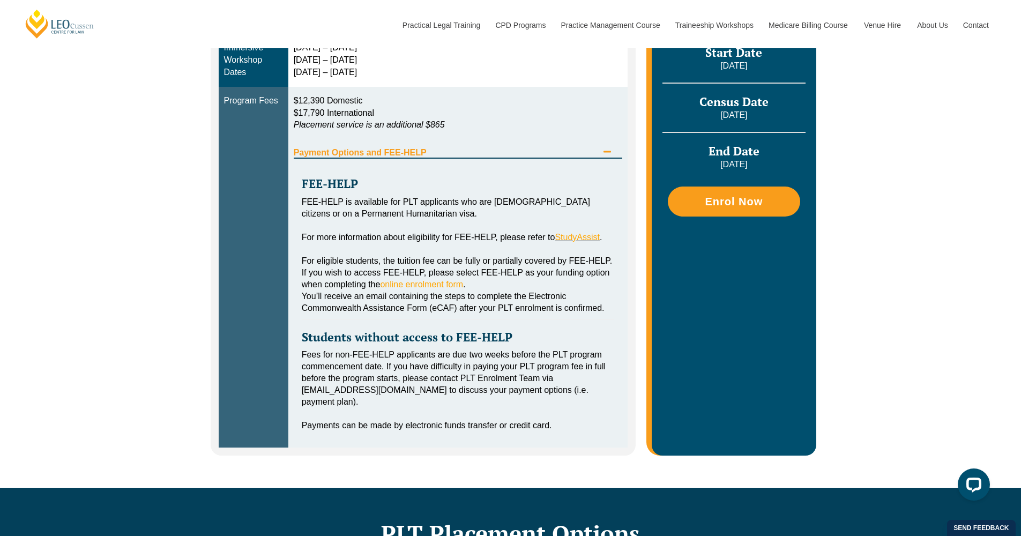
scroll to position [469, 0]
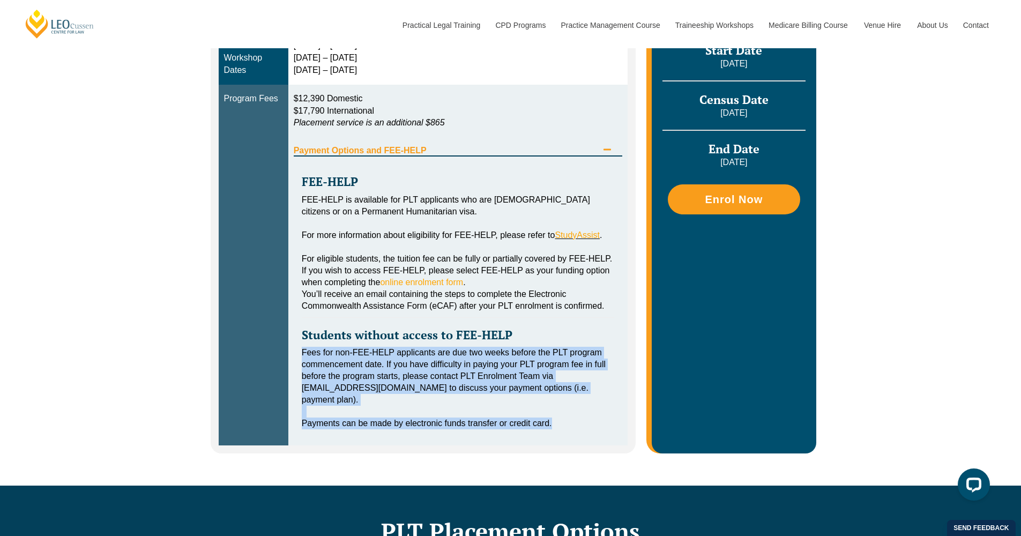
drag, startPoint x: 510, startPoint y: 388, endPoint x: 450, endPoint y: 364, distance: 64.7
click at [450, 364] on div "FEE-HELP FEE-HELP is available for PLT applicants who are Australian citizens o…" at bounding box center [458, 296] width 329 height 280
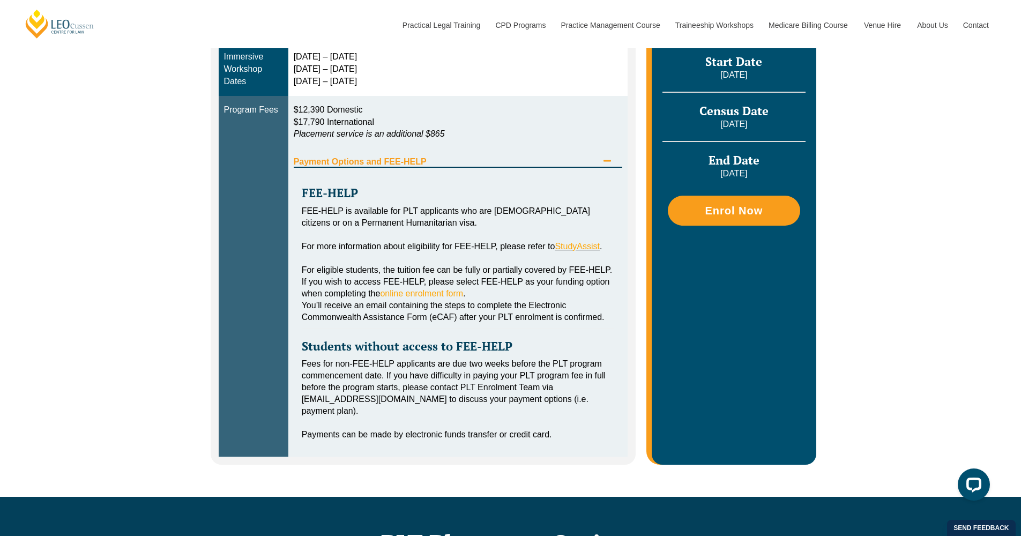
scroll to position [460, 0]
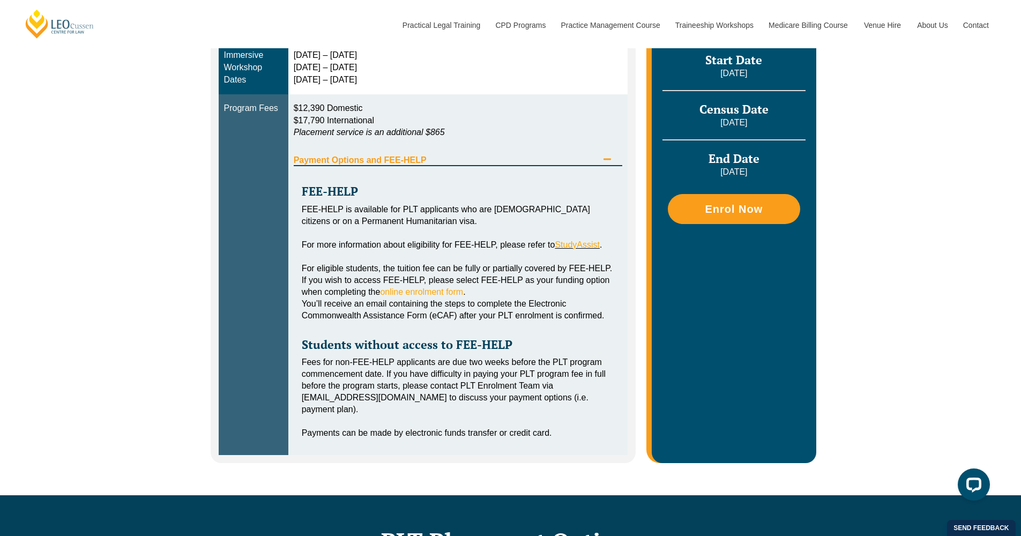
click at [311, 121] on td "$12,390 Domestic $17,790 International Placement service is an additional $865 …" at bounding box center [458, 274] width 340 height 361
drag, startPoint x: 358, startPoint y: 140, endPoint x: 447, endPoint y: 163, distance: 91.3
click at [447, 163] on div "$12,390 Domestic $17,790 International Placement service is an additional $865 …" at bounding box center [458, 274] width 329 height 344
click at [447, 163] on div "Payment Options and FEE-HELP" at bounding box center [458, 155] width 329 height 22
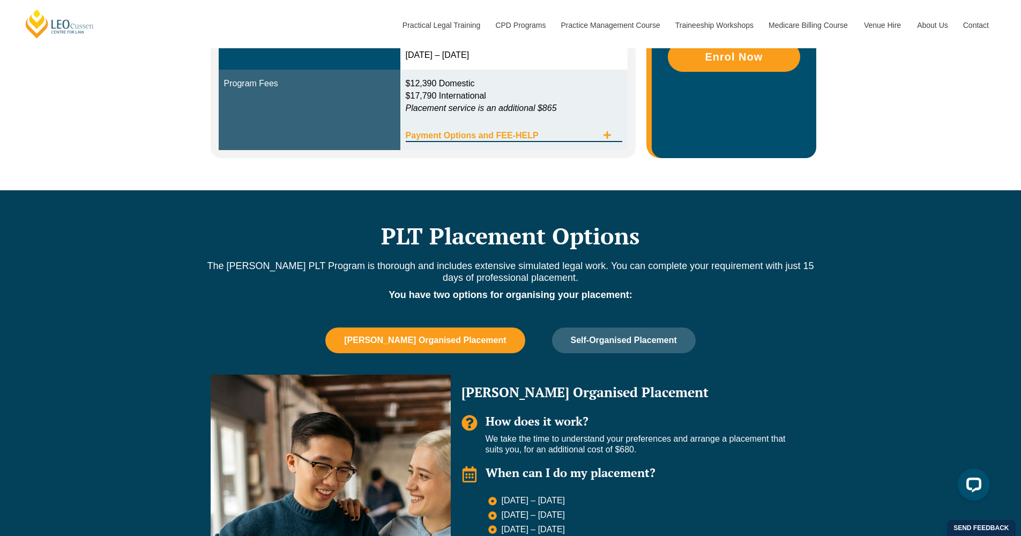
click at [470, 133] on span "Payment Options and FEE-HELP" at bounding box center [502, 135] width 192 height 9
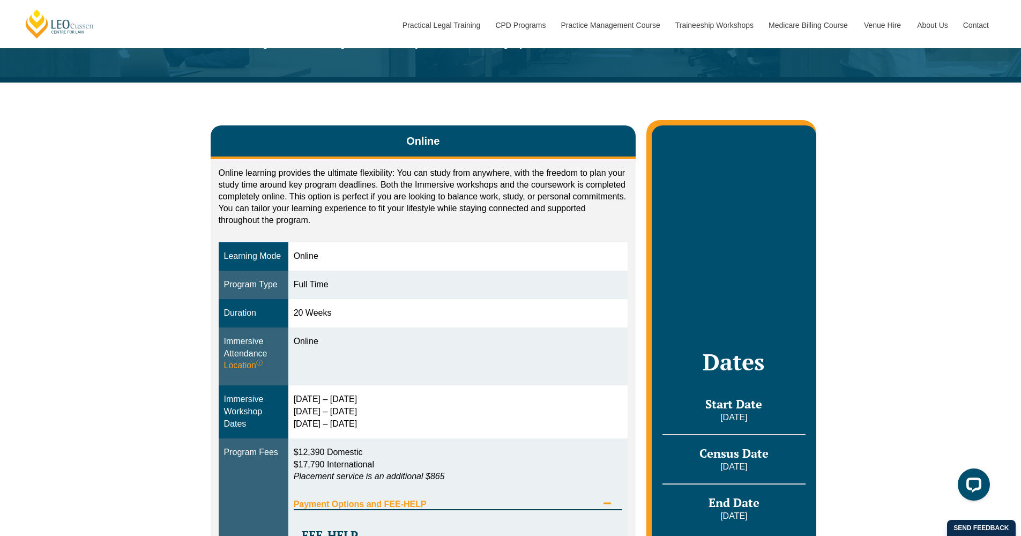
scroll to position [83, 0]
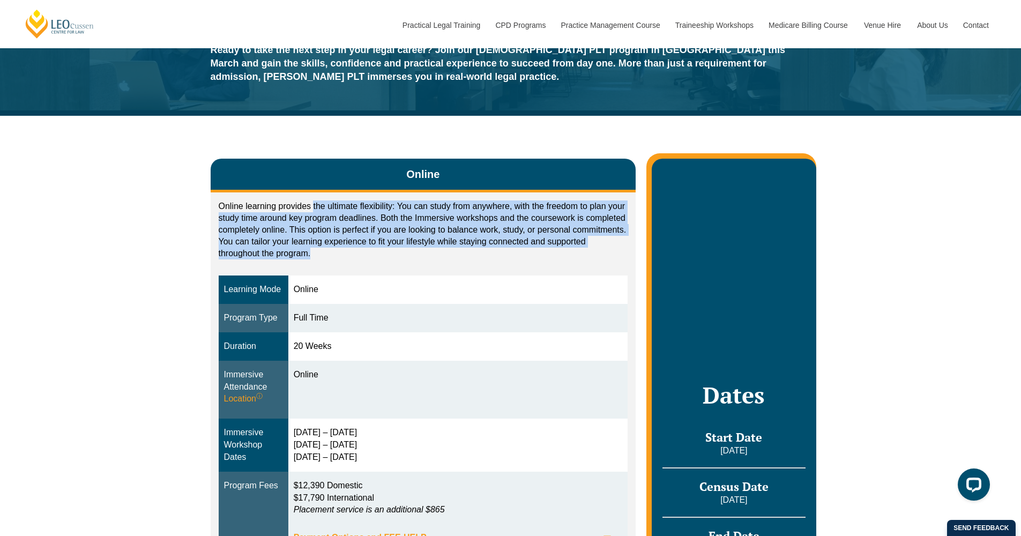
drag, startPoint x: 319, startPoint y: 209, endPoint x: 374, endPoint y: 247, distance: 66.7
click at [374, 247] on p "Online learning provides the ultimate flexibility: You can study from anywhere,…" at bounding box center [423, 229] width 409 height 59
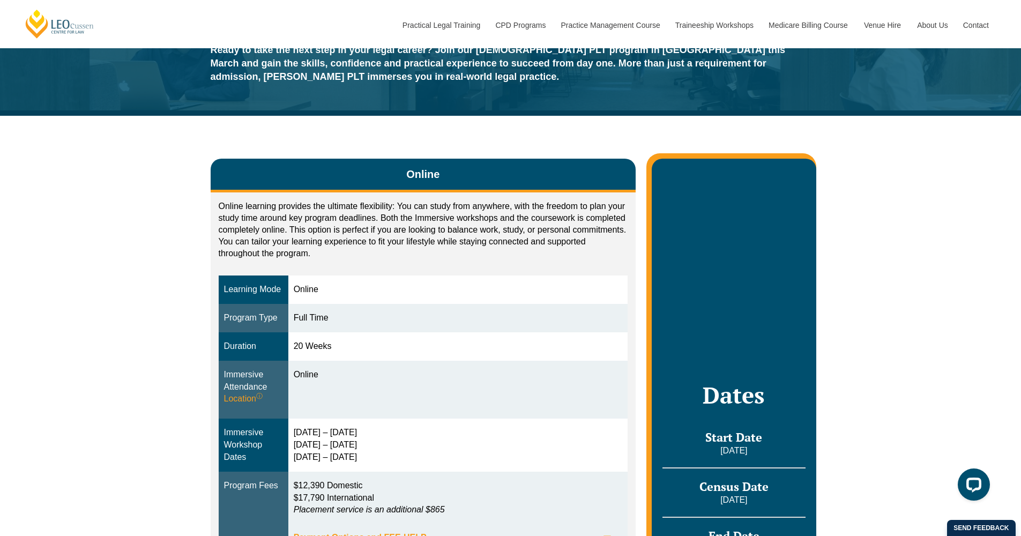
click at [374, 246] on p "Online learning provides the ultimate flexibility: You can study from anywhere,…" at bounding box center [423, 229] width 409 height 59
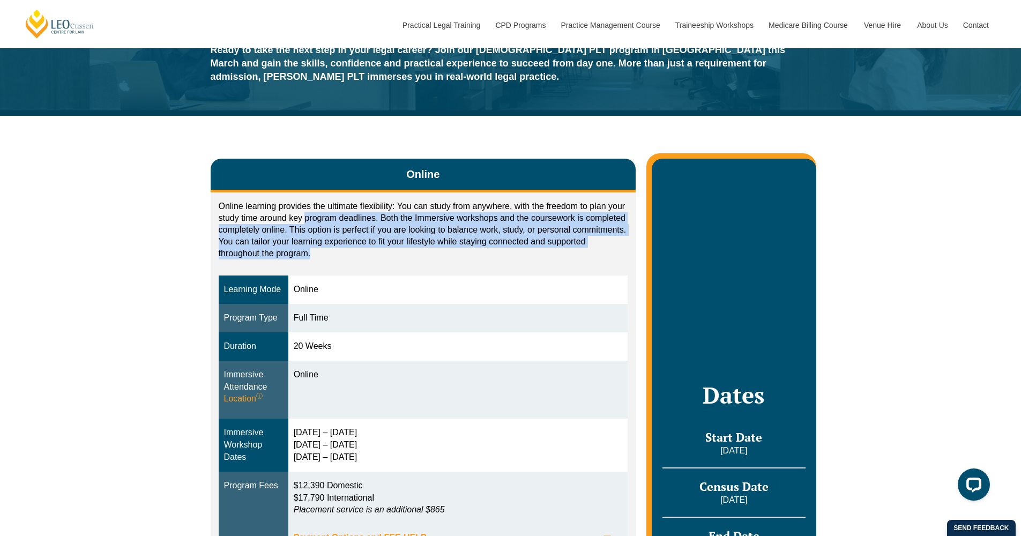
drag, startPoint x: 331, startPoint y: 231, endPoint x: 373, endPoint y: 250, distance: 46.3
click at [373, 250] on p "Online learning provides the ultimate flexibility: You can study from anywhere,…" at bounding box center [423, 229] width 409 height 59
drag, startPoint x: 318, startPoint y: 219, endPoint x: 443, endPoint y: 263, distance: 132.8
click at [443, 263] on div "Online learning provides the ultimate flexibility: You can study from anywhere,…" at bounding box center [423, 232] width 409 height 64
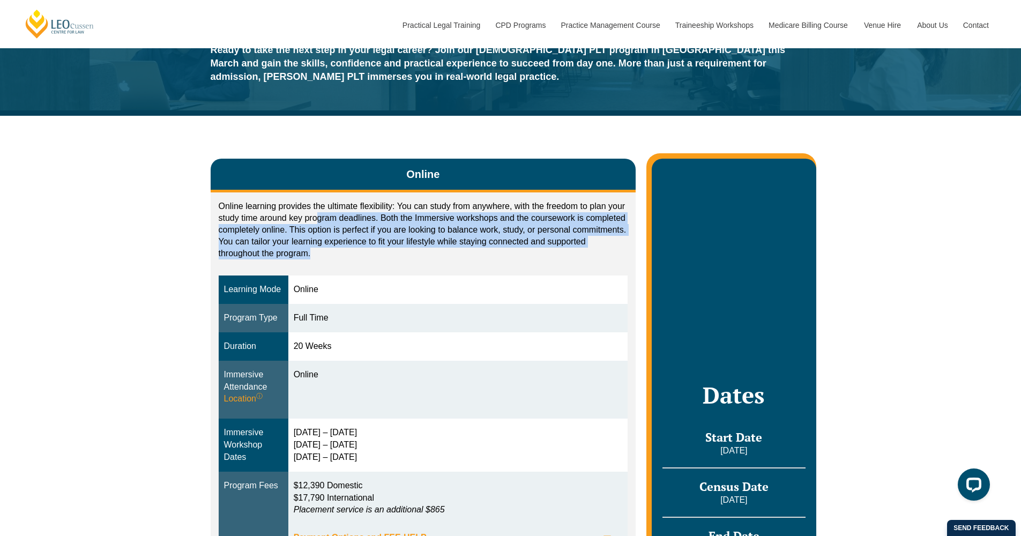
click at [289, 237] on p "Online learning provides the ultimate flexibility: You can study from anywhere,…" at bounding box center [423, 229] width 409 height 59
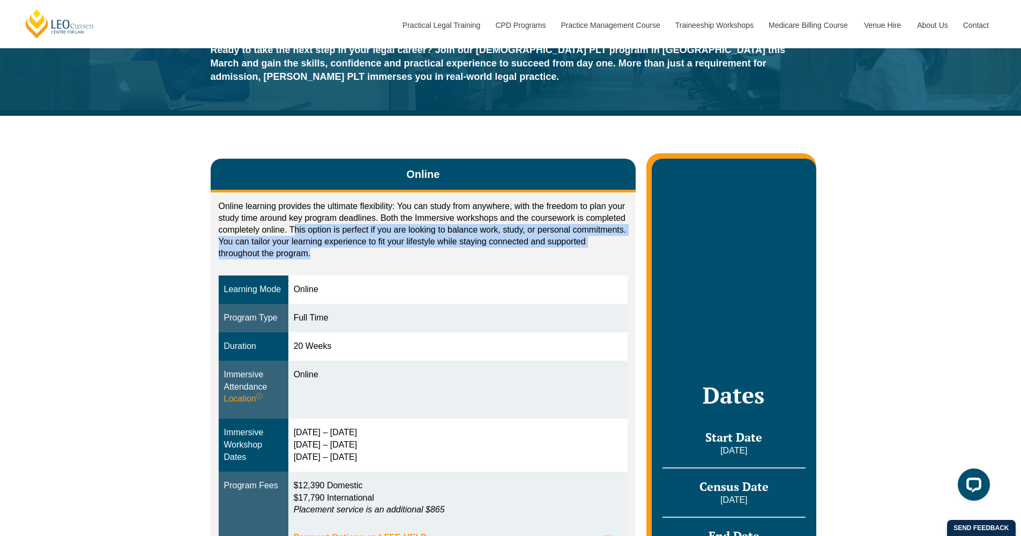
drag, startPoint x: 357, startPoint y: 252, endPoint x: 364, endPoint y: 253, distance: 7.1
click at [364, 253] on p "Online learning provides the ultimate flexibility: You can study from anywhere,…" at bounding box center [423, 229] width 409 height 59
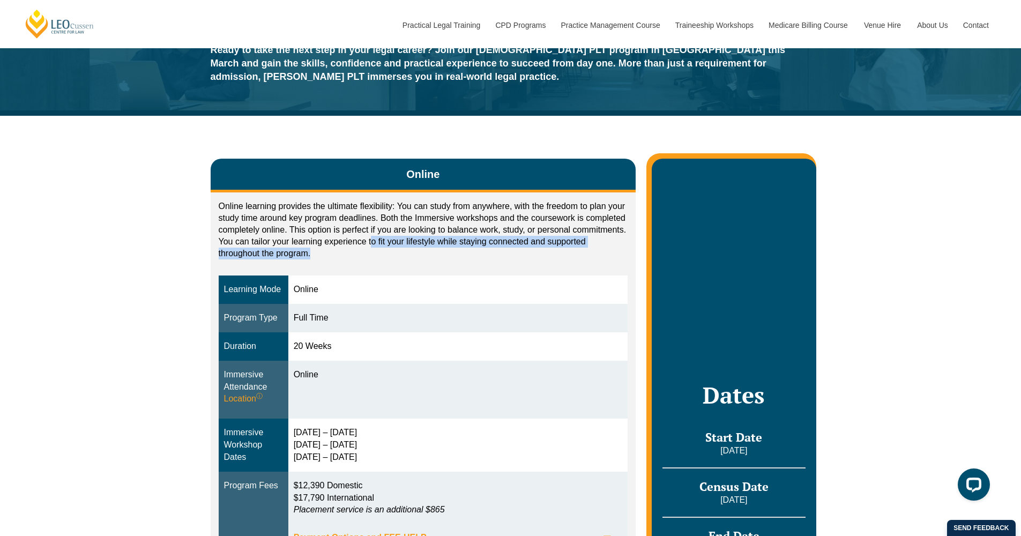
drag, startPoint x: 373, startPoint y: 236, endPoint x: 456, endPoint y: 265, distance: 87.9
click at [456, 265] on div "Online learning provides the ultimate flexibility: You can study from anywhere,…" at bounding box center [423, 516] width 425 height 648
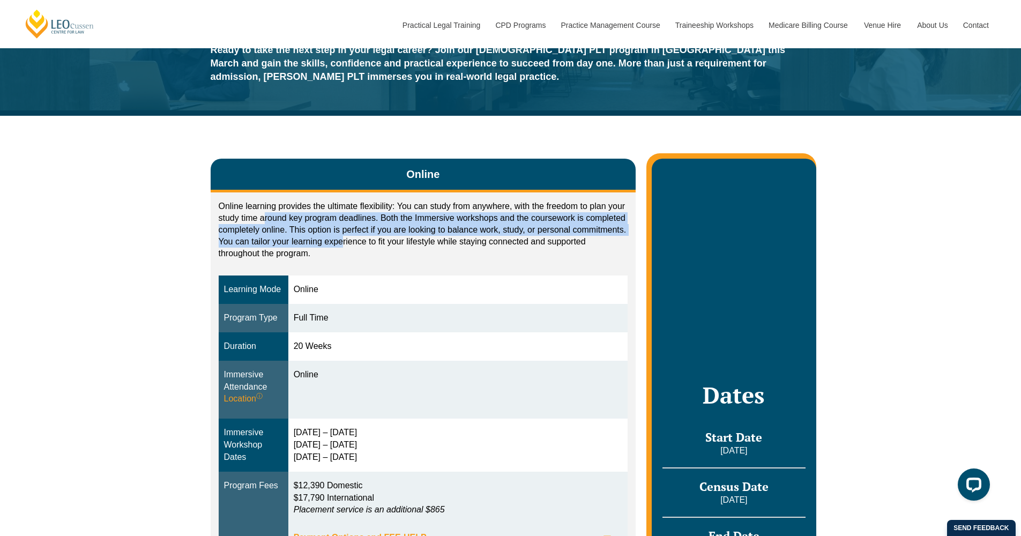
drag, startPoint x: 269, startPoint y: 222, endPoint x: 350, endPoint y: 245, distance: 84.3
click at [350, 245] on p "Online learning provides the ultimate flexibility: You can study from anywhere,…" at bounding box center [423, 229] width 409 height 59
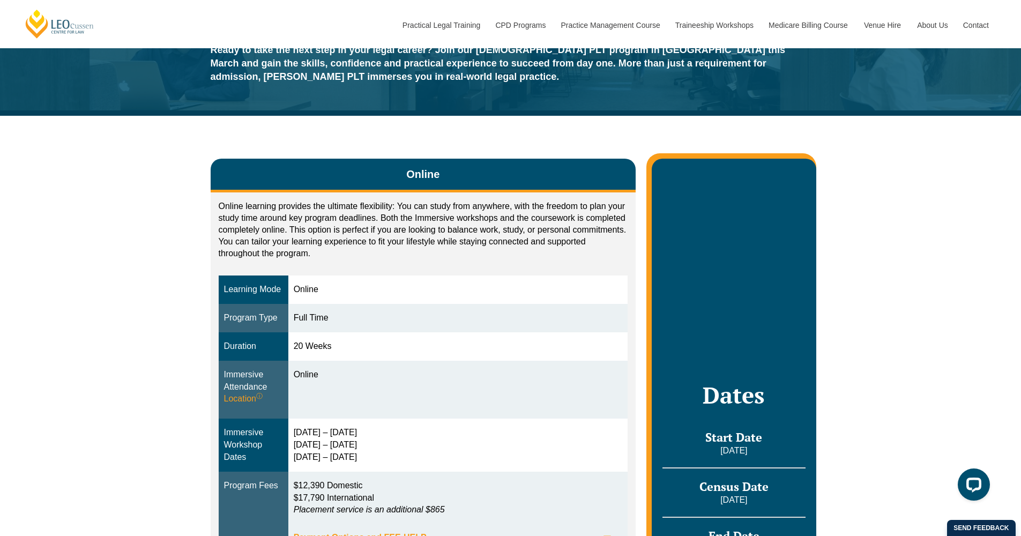
click at [356, 246] on p "Online learning provides the ultimate flexibility: You can study from anywhere,…" at bounding box center [423, 229] width 409 height 59
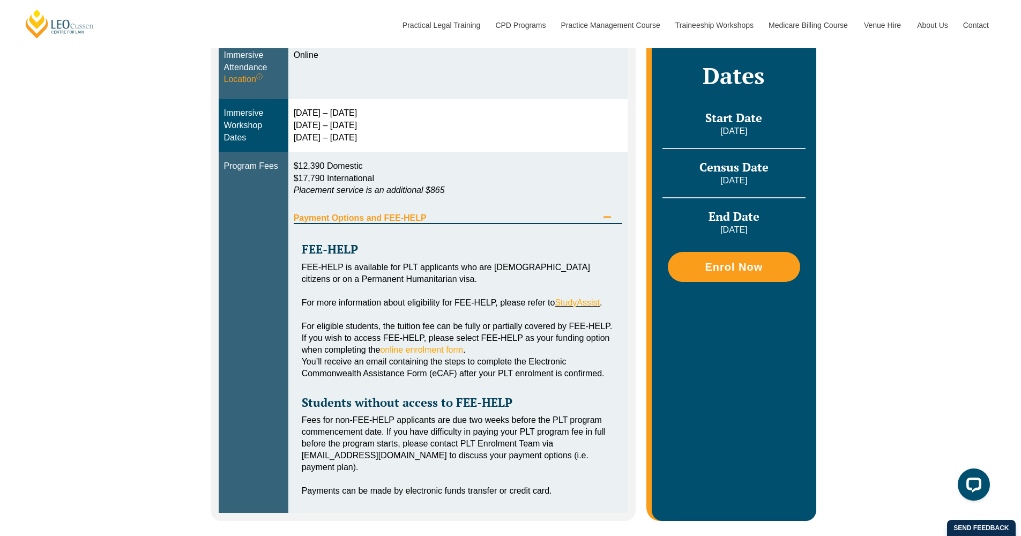
scroll to position [473, 0]
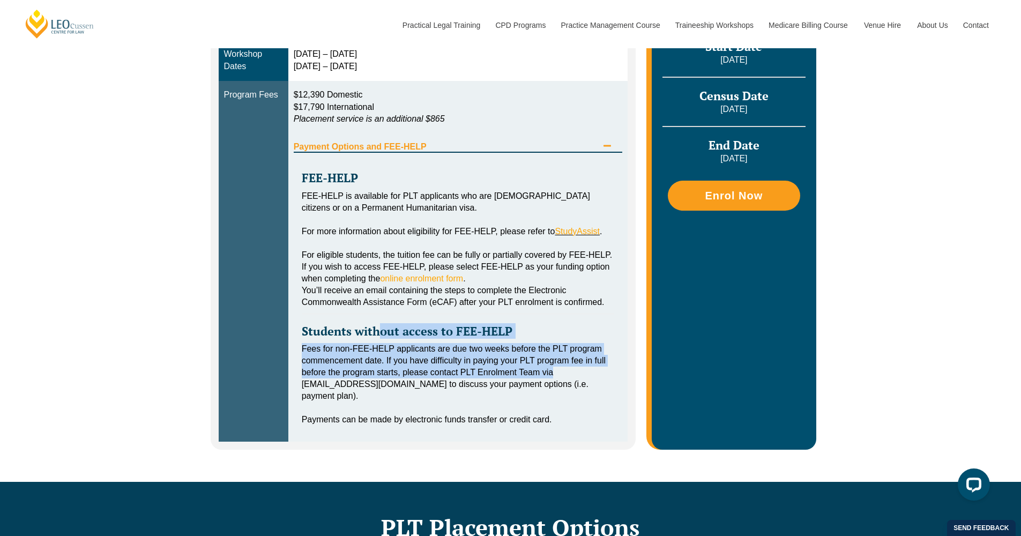
drag, startPoint x: 368, startPoint y: 350, endPoint x: 588, endPoint y: 393, distance: 224.8
click at [589, 393] on div "FEE-HELP FEE-HELP is available for PLT applicants who are Australian citizens o…" at bounding box center [458, 293] width 329 height 280
click at [530, 388] on div "Fees for non-FEE-HELP applicants are due two weeks before the PLT program comme…" at bounding box center [458, 372] width 313 height 59
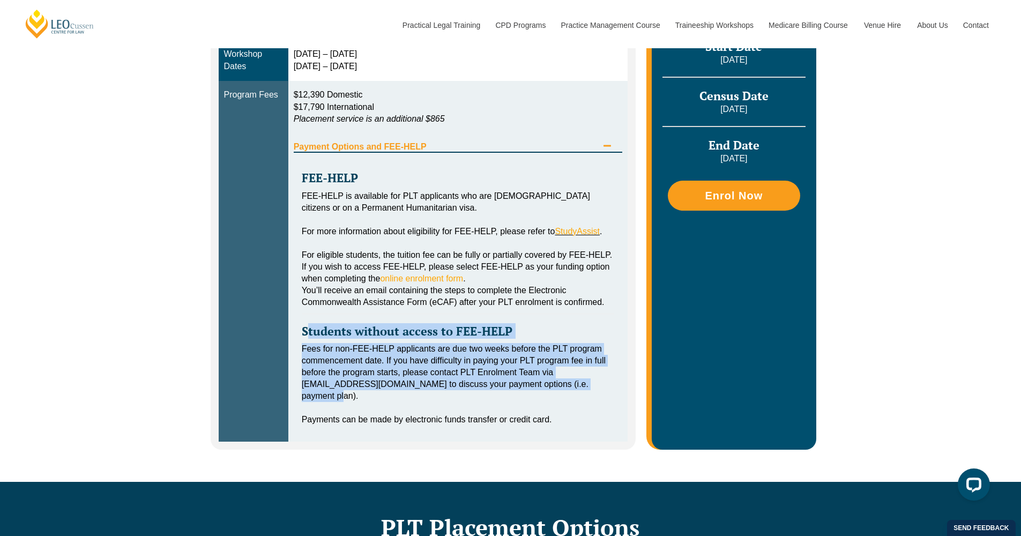
drag, startPoint x: 590, startPoint y: 403, endPoint x: 293, endPoint y: 351, distance: 301.8
click at [294, 351] on div "FEE-HELP FEE-HELP is available for PLT applicants who are Australian citizens o…" at bounding box center [458, 293] width 329 height 280
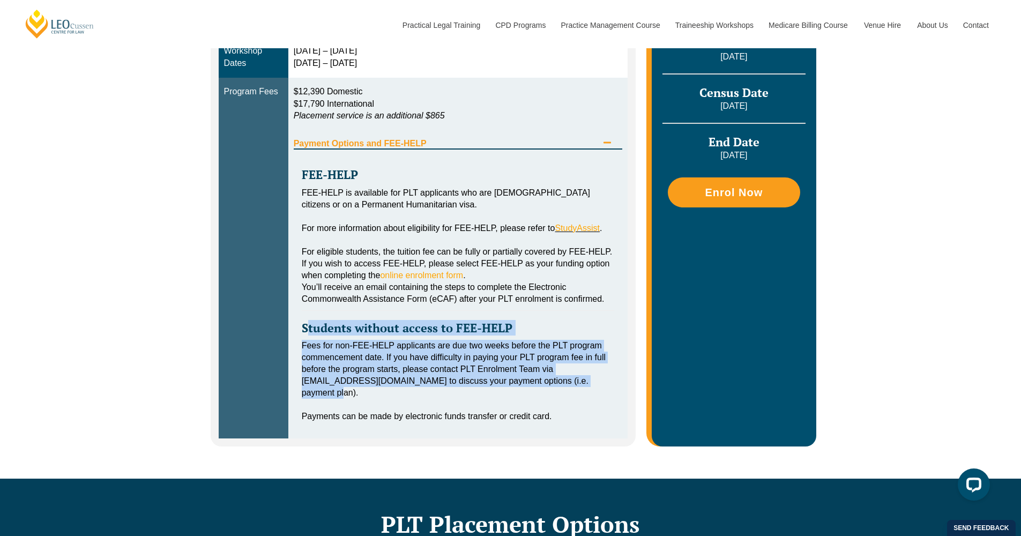
click at [323, 335] on strong "Students without access to FEE-HELP" at bounding box center [407, 328] width 211 height 16
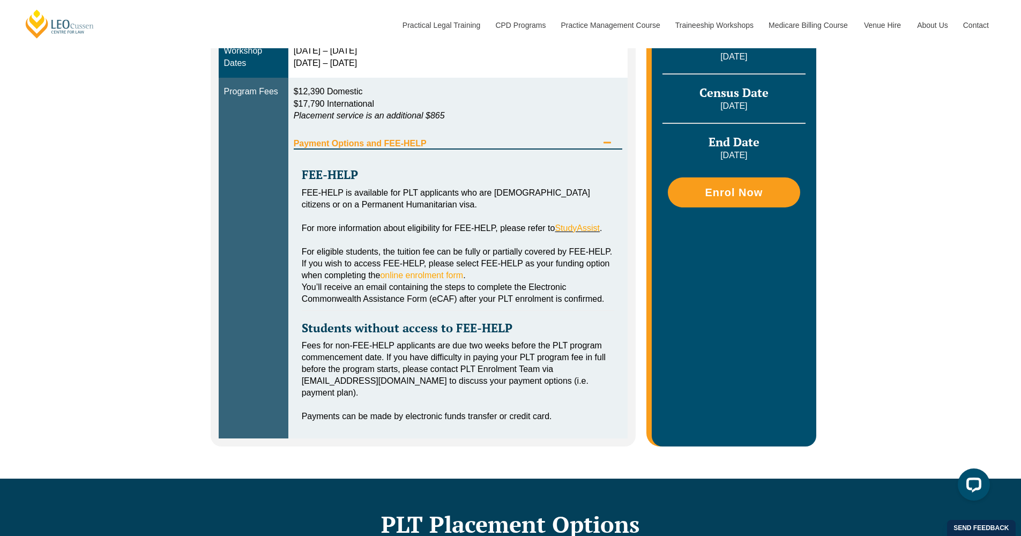
scroll to position [549, 0]
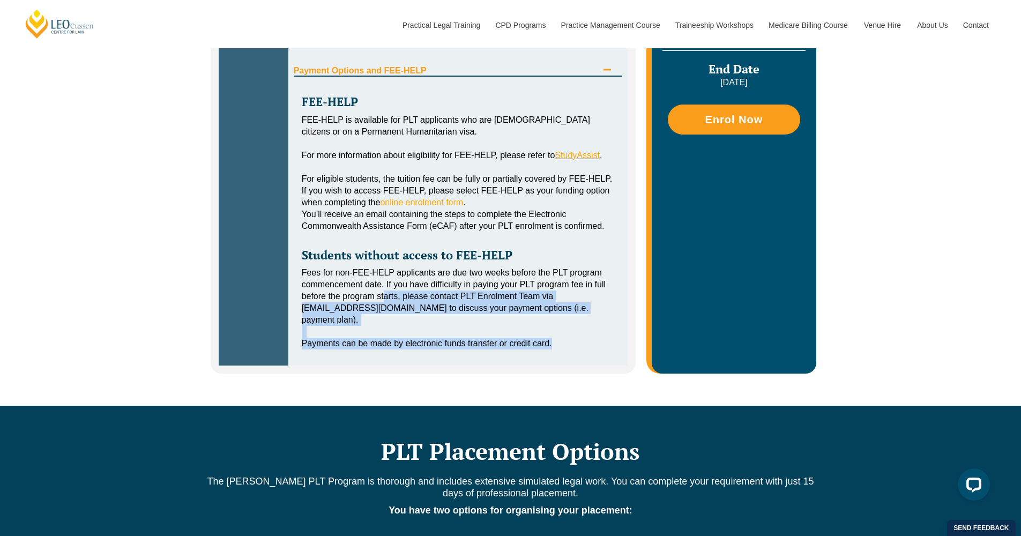
drag, startPoint x: 368, startPoint y: 312, endPoint x: 564, endPoint y: 363, distance: 203.0
click at [564, 357] on div "FEE-HELP FEE-HELP is available for PLT applicants who are Australian citizens o…" at bounding box center [458, 217] width 329 height 280
click at [565, 357] on div "FEE-HELP FEE-HELP is available for PLT applicants who are Australian citizens o…" at bounding box center [458, 217] width 329 height 280
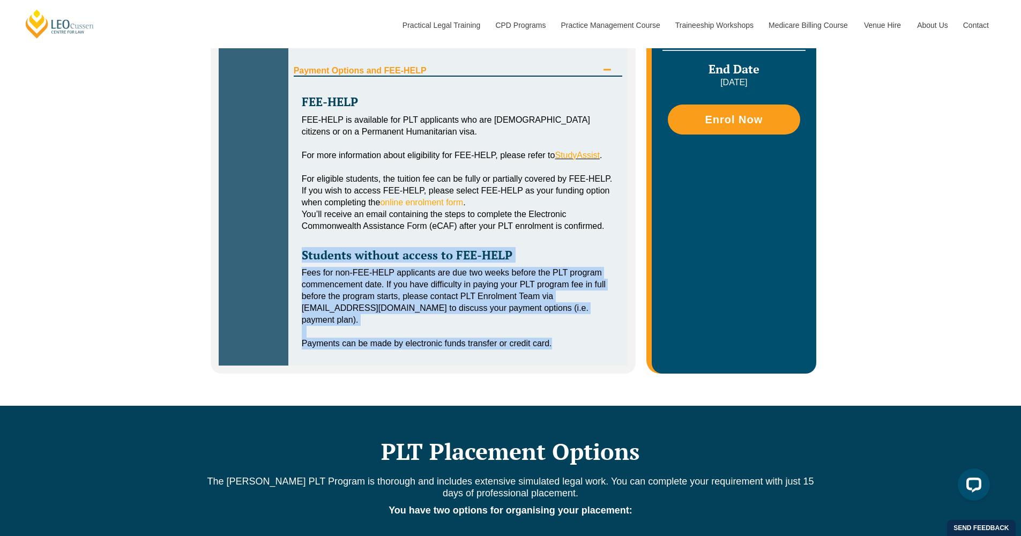
drag, startPoint x: 526, startPoint y: 348, endPoint x: 287, endPoint y: 280, distance: 248.8
click at [294, 277] on div "FEE-HELP FEE-HELP is available for PLT applicants who are Australian citizens o…" at bounding box center [458, 217] width 329 height 280
click at [333, 296] on div "Fees for non-FEE-HELP applicants are due two weeks before the PLT program comme…" at bounding box center [458, 296] width 313 height 59
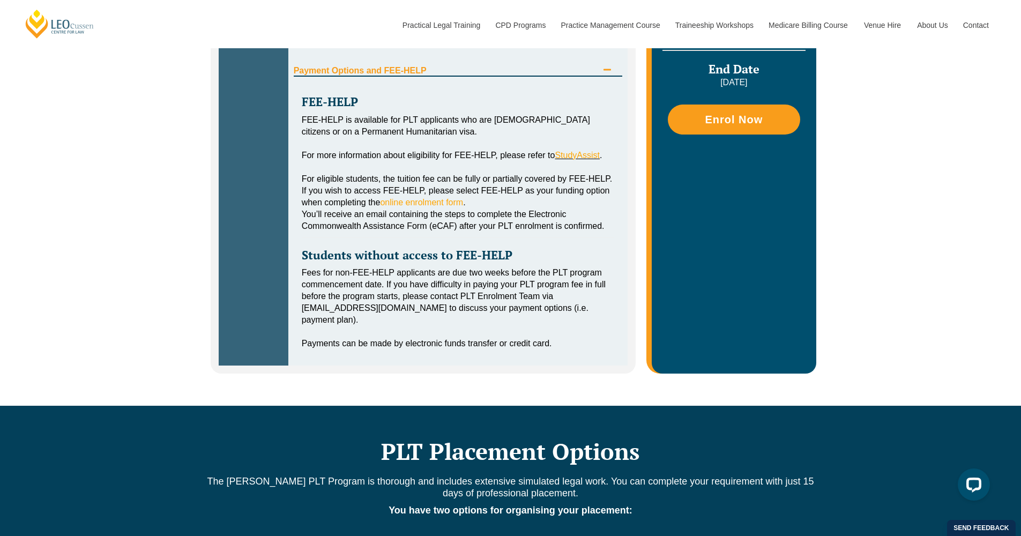
click at [520, 321] on div "Fees for non-FEE-HELP applicants are due two weeks before the PLT program comme…" at bounding box center [458, 296] width 313 height 59
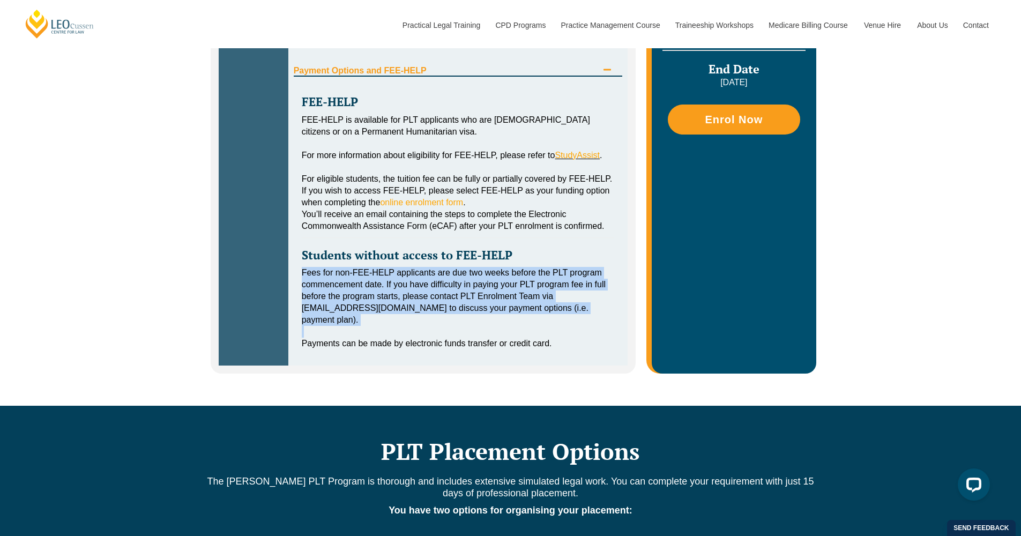
drag, startPoint x: 402, startPoint y: 281, endPoint x: 595, endPoint y: 340, distance: 201.0
click at [595, 340] on div "FEE-HELP FEE-HELP is available for PLT applicants who are Australian citizens o…" at bounding box center [458, 217] width 329 height 280
click at [593, 338] on div "Tabs. Open items with Enter or Space, close with Escape and navigate using the …" at bounding box center [458, 332] width 313 height 12
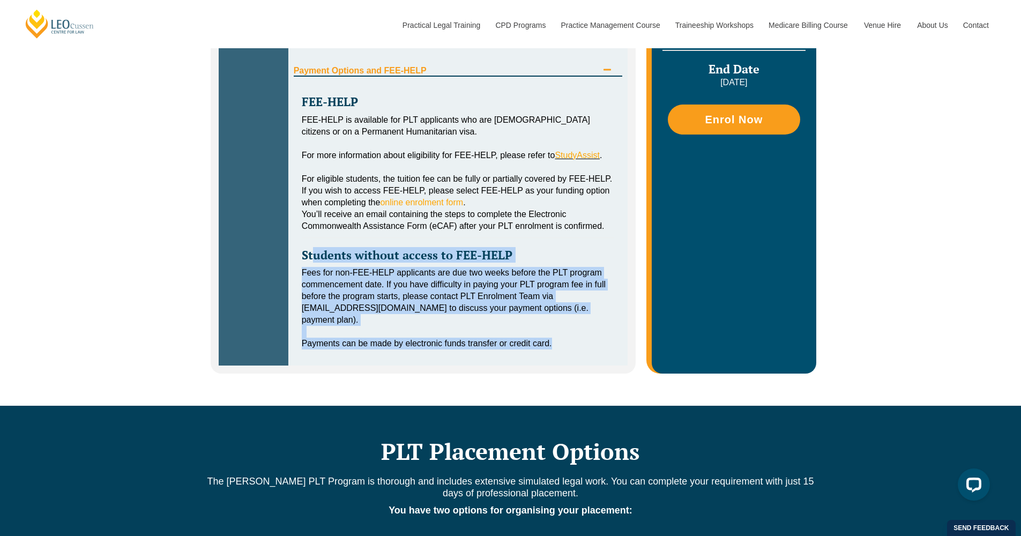
drag, startPoint x: 538, startPoint y: 352, endPoint x: 298, endPoint y: 271, distance: 253.3
click at [298, 271] on div "FEE-HELP FEE-HELP is available for PLT applicants who are Australian citizens o…" at bounding box center [458, 217] width 329 height 280
click at [326, 281] on div "FEE-HELP FEE-HELP is available for PLT applicants who are Australian citizens o…" at bounding box center [458, 217] width 329 height 280
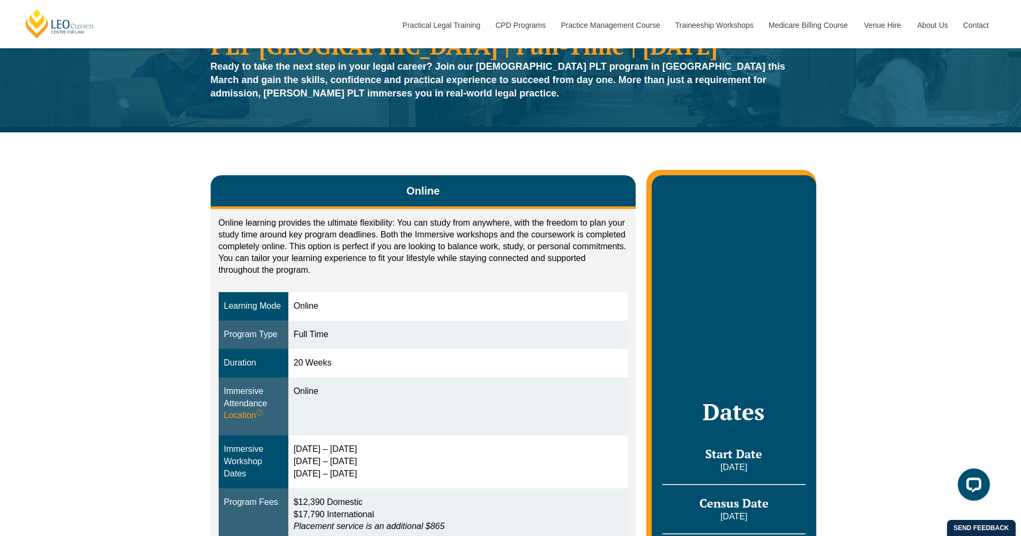
scroll to position [8, 0]
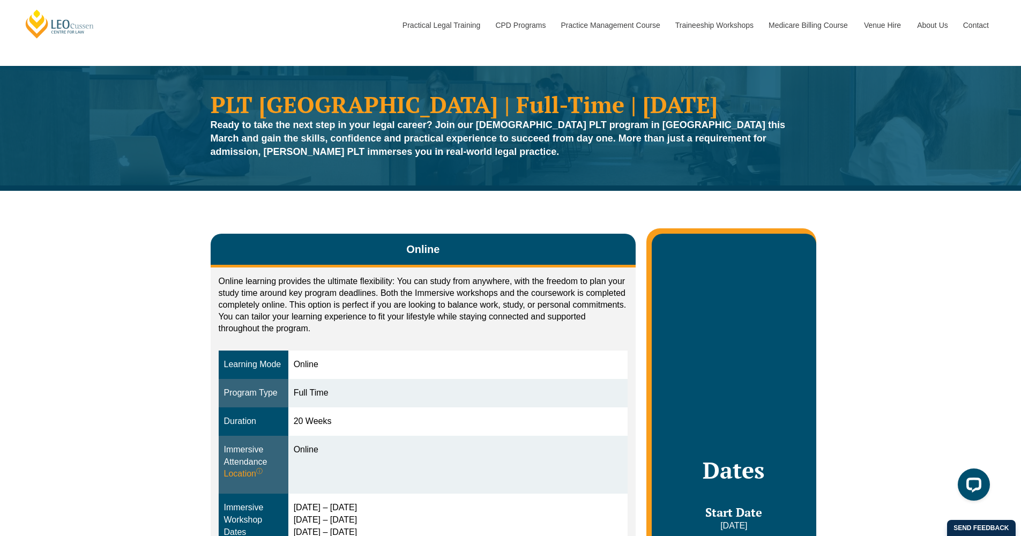
click at [445, 159] on div "Ready to take the next step in your legal career? Join our full-time PLT progra…" at bounding box center [511, 138] width 600 height 40
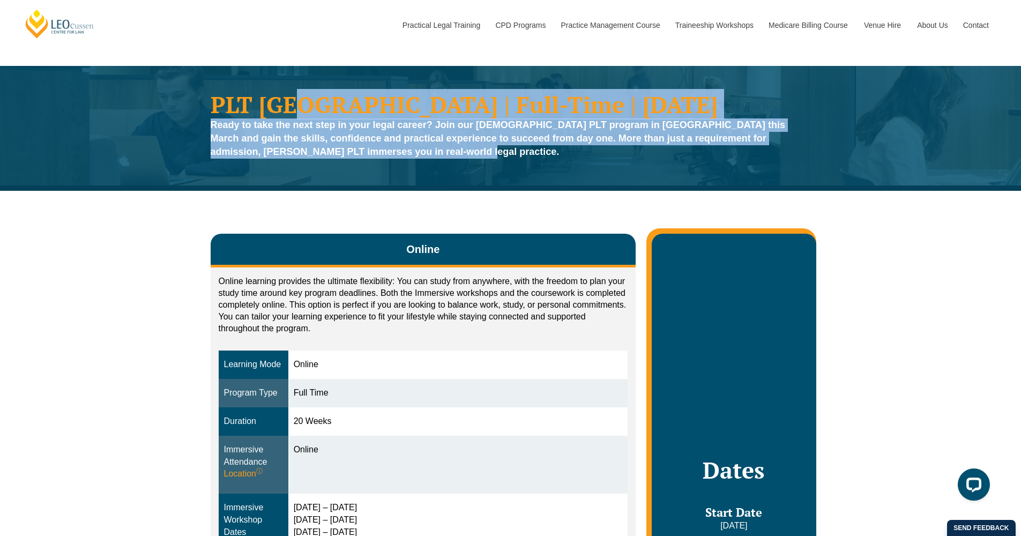
drag, startPoint x: 370, startPoint y: 146, endPoint x: 305, endPoint y: 115, distance: 71.9
click at [305, 115] on div "PLT NSW | Full-Time | March 2026 Ready to take the next step in your legal care…" at bounding box center [510, 128] width 611 height 82
click at [415, 136] on strong "Ready to take the next step in your legal career? Join our full-time PLT progra…" at bounding box center [498, 138] width 574 height 38
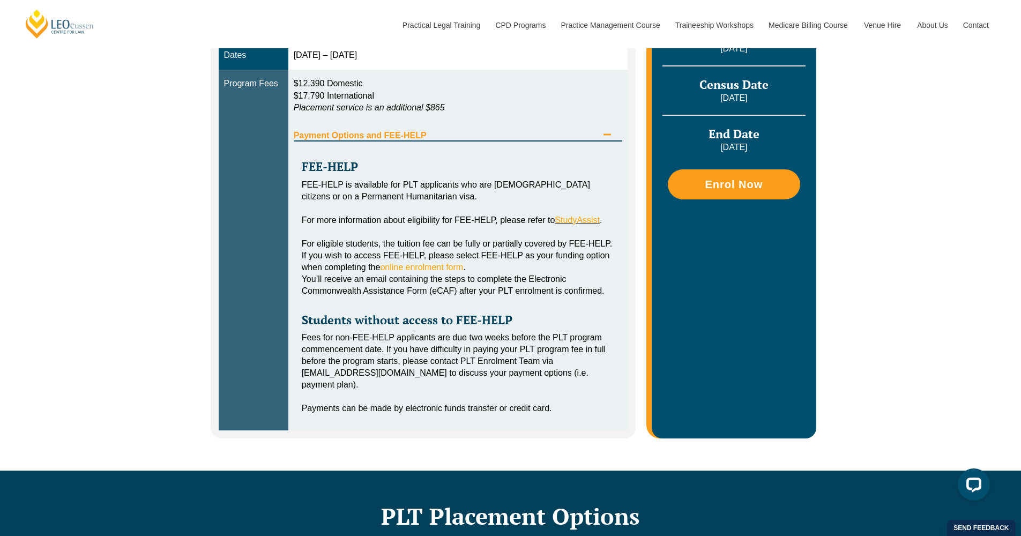
scroll to position [560, 0]
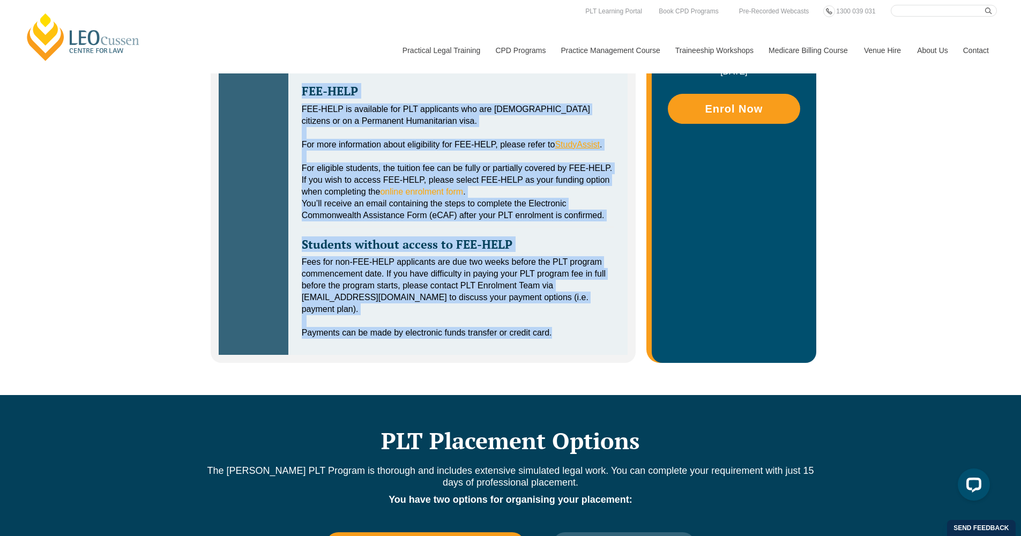
drag, startPoint x: 289, startPoint y: 113, endPoint x: 594, endPoint y: 334, distance: 377.0
click at [594, 334] on div "FEE-HELP FEE-HELP is available for PLT applicants who are Australian citizens o…" at bounding box center [458, 206] width 329 height 280
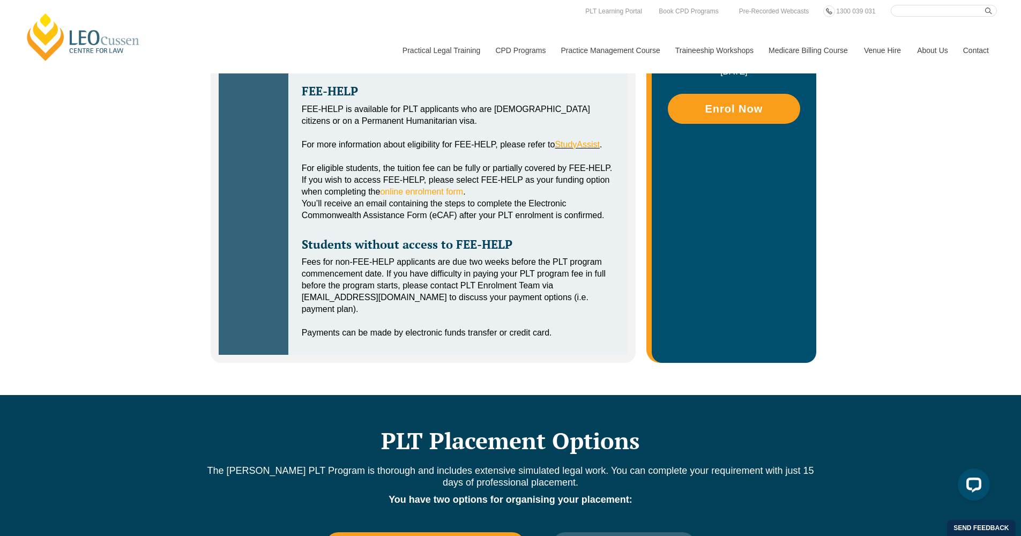
click at [556, 337] on div "Payments can be made by electronic funds transfer or credit card." at bounding box center [458, 333] width 313 height 12
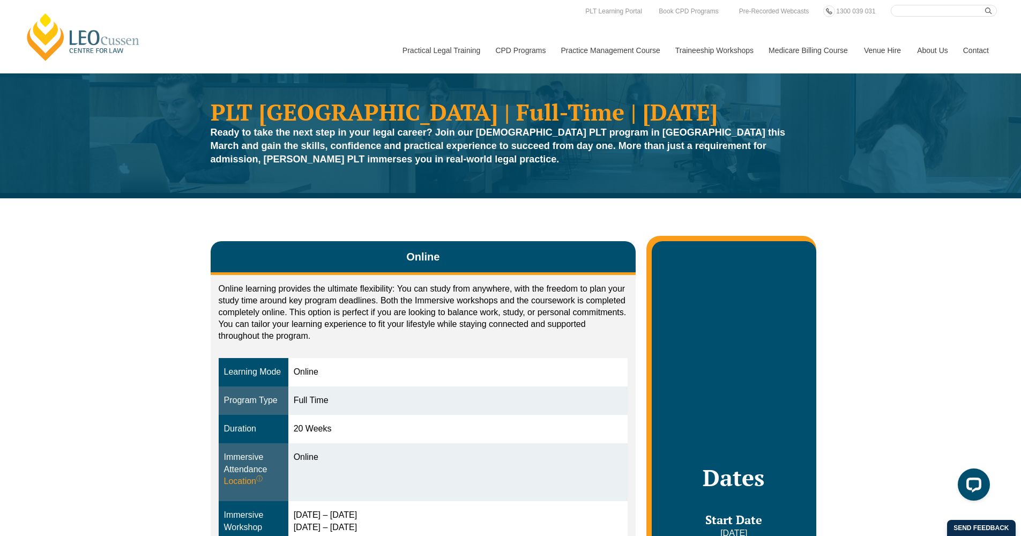
scroll to position [95, 0]
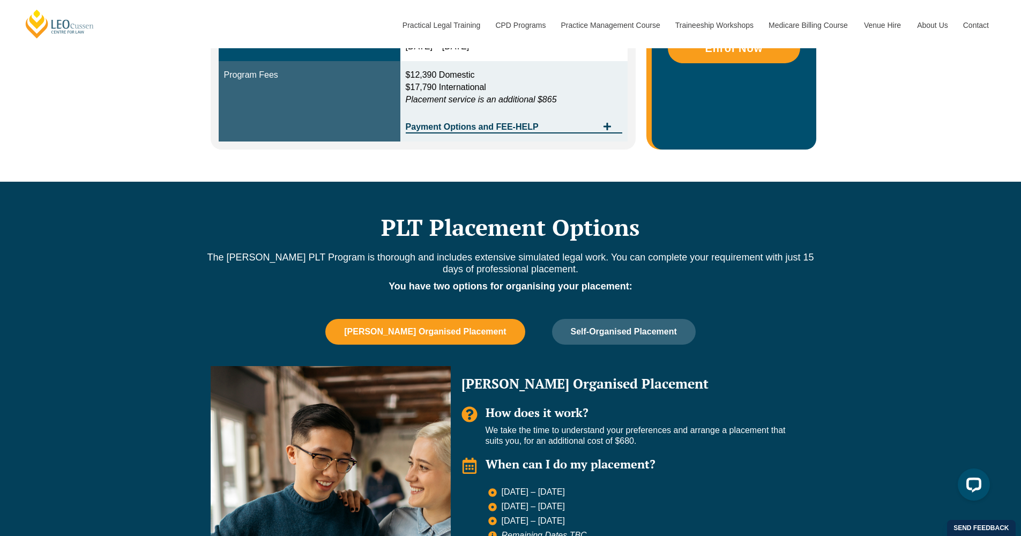
scroll to position [469, 0]
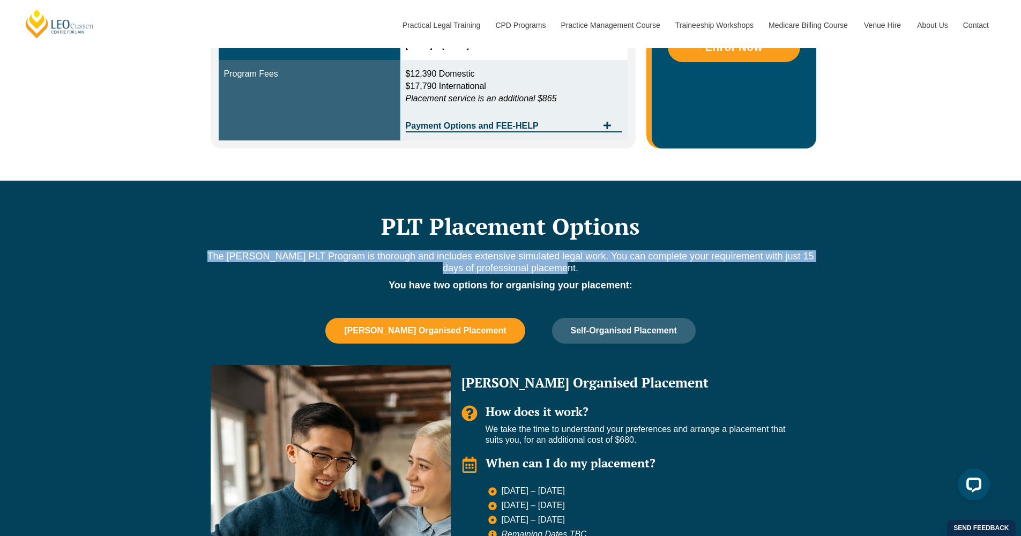
drag, startPoint x: 208, startPoint y: 246, endPoint x: 672, endPoint y: 267, distance: 464.4
click at [672, 267] on p "The [PERSON_NAME] PLT Program is thorough and includes extensive simulated lega…" at bounding box center [510, 262] width 611 height 24
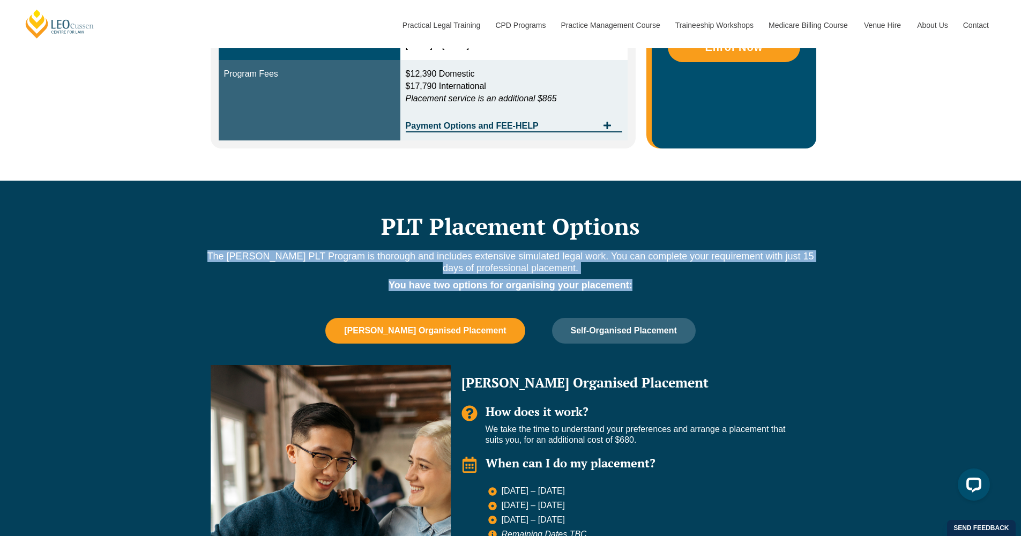
drag, startPoint x: 657, startPoint y: 286, endPoint x: 289, endPoint y: 242, distance: 370.7
click at [289, 242] on div "PLT Placement Options The [PERSON_NAME] PLT Program is thorough and includes ex…" at bounding box center [510, 447] width 611 height 533
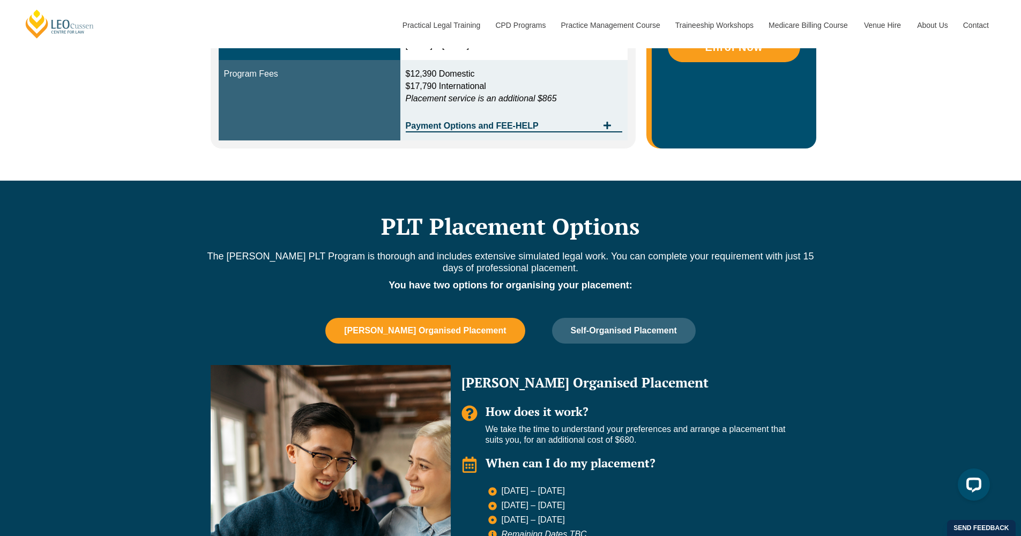
click at [431, 258] on p "The [PERSON_NAME] PLT Program is thorough and includes extensive simulated lega…" at bounding box center [510, 262] width 611 height 24
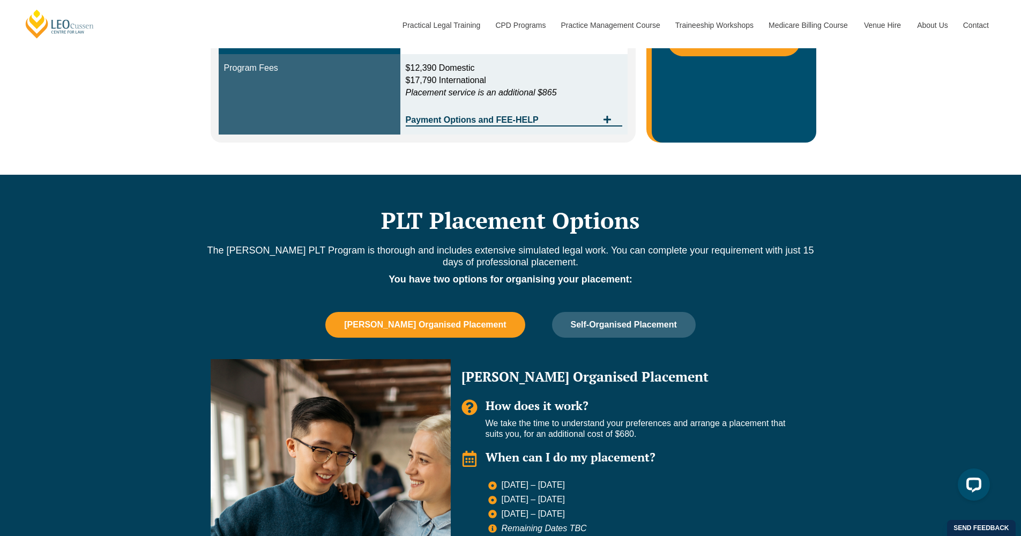
scroll to position [476, 0]
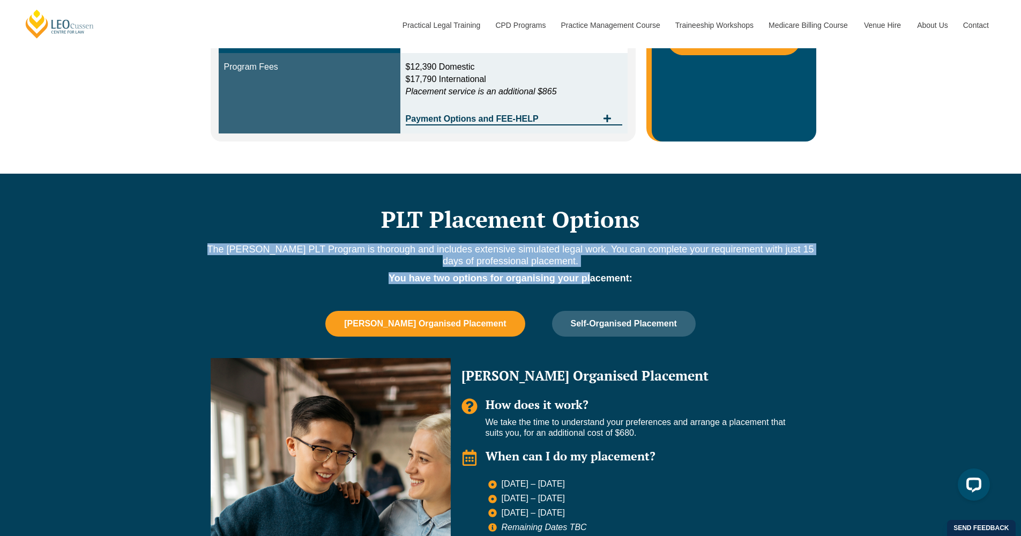
drag, startPoint x: 476, startPoint y: 237, endPoint x: 591, endPoint y: 268, distance: 118.8
click at [591, 268] on div "PLT Placement Options The [PERSON_NAME] PLT Program is thorough and includes ex…" at bounding box center [510, 440] width 611 height 533
click at [591, 273] on strong "You have two options for organising your placement:" at bounding box center [510, 278] width 244 height 11
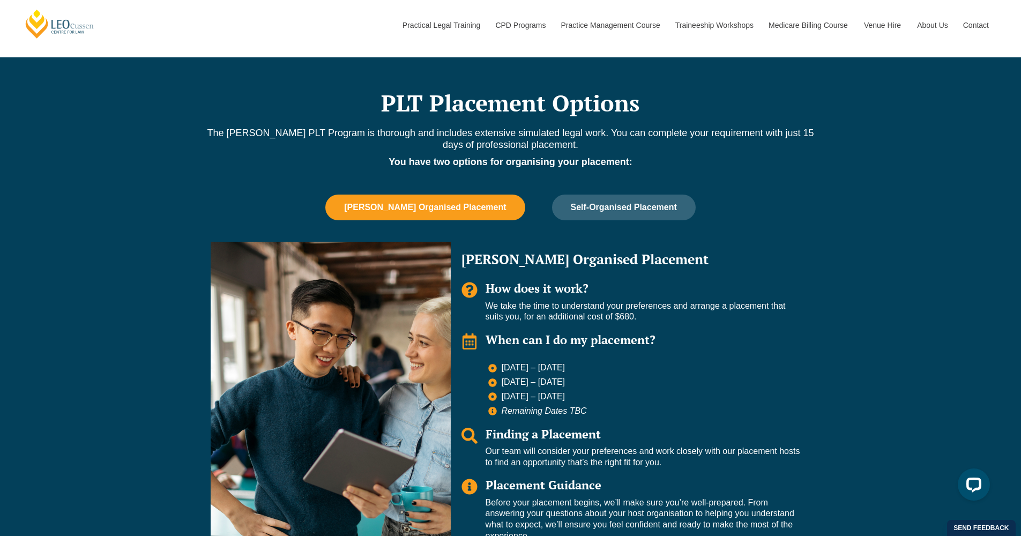
scroll to position [611, 0]
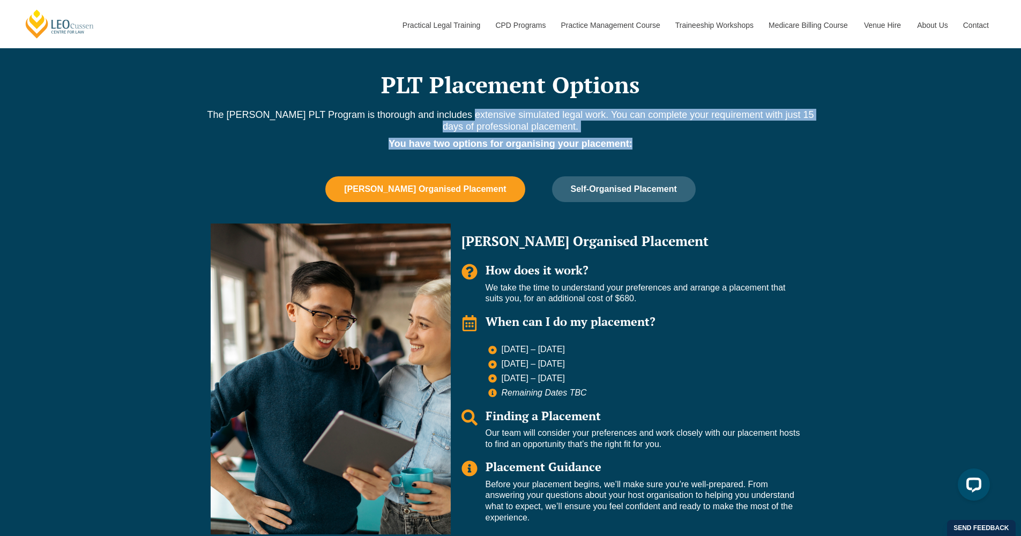
drag, startPoint x: 509, startPoint y: 117, endPoint x: 670, endPoint y: 134, distance: 161.1
click at [670, 134] on div "The [PERSON_NAME] PLT Program is thorough and includes extensive simulated lega…" at bounding box center [510, 137] width 611 height 57
click at [670, 138] on p "You have two options for organising your placement:" at bounding box center [510, 144] width 611 height 12
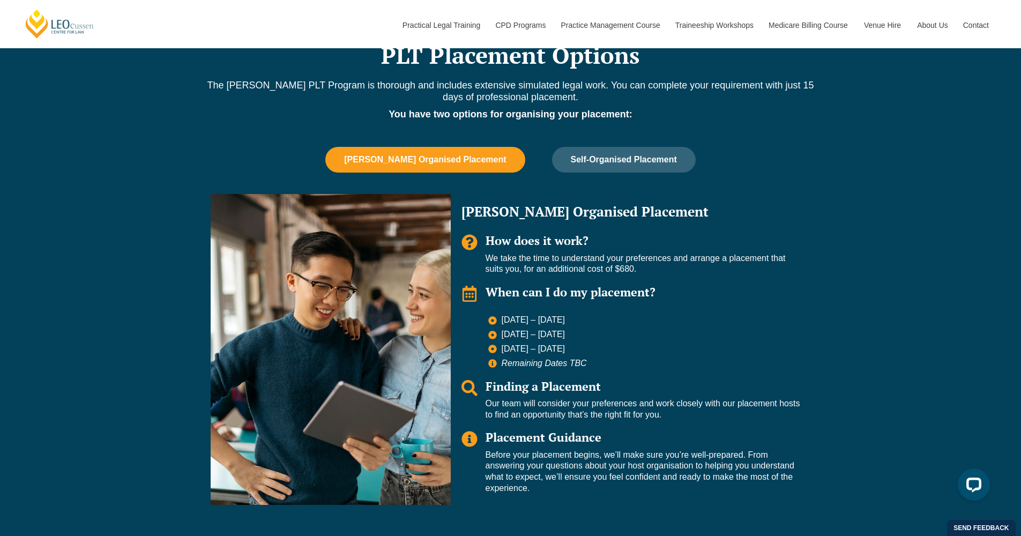
scroll to position [716, 0]
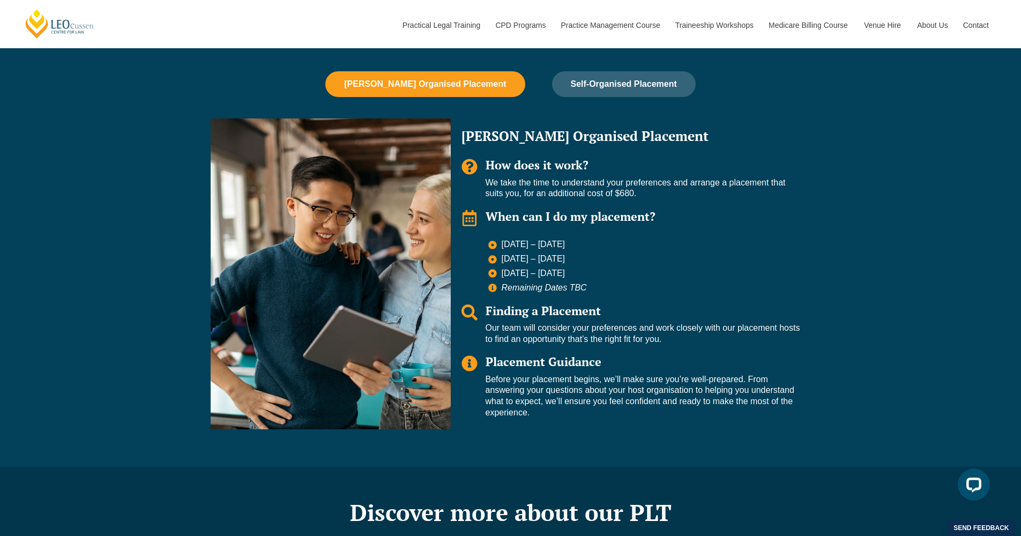
drag, startPoint x: 524, startPoint y: 159, endPoint x: 724, endPoint y: 209, distance: 206.1
click at [724, 209] on div "[PERSON_NAME] Organised Placement How does it work? We take the time to underst…" at bounding box center [631, 273] width 360 height 310
click at [724, 210] on h3 "When can I do my placement?" at bounding box center [642, 216] width 314 height 13
drag, startPoint x: 711, startPoint y: 209, endPoint x: 503, endPoint y: 158, distance: 215.3
click at [503, 158] on div "[PERSON_NAME] Organised Placement How does it work? We take the time to underst…" at bounding box center [631, 273] width 360 height 310
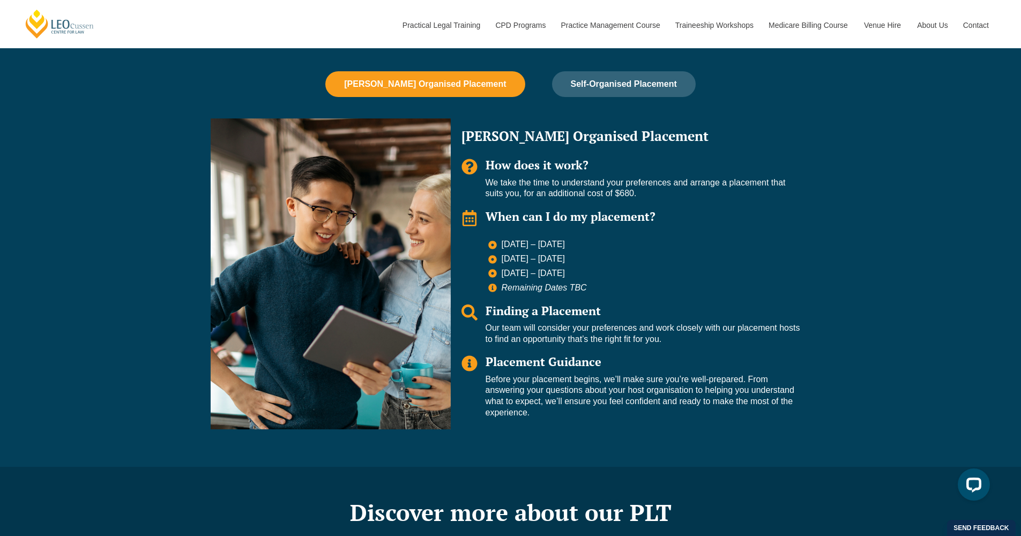
click at [546, 177] on p "We take the time to understand your preferences and arrange a placement that su…" at bounding box center [642, 188] width 314 height 23
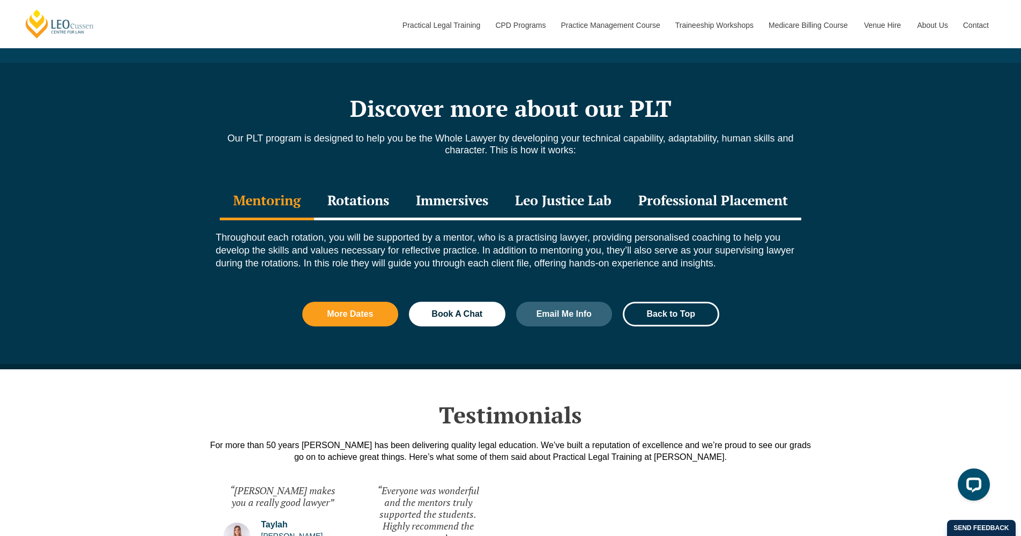
scroll to position [1208, 0]
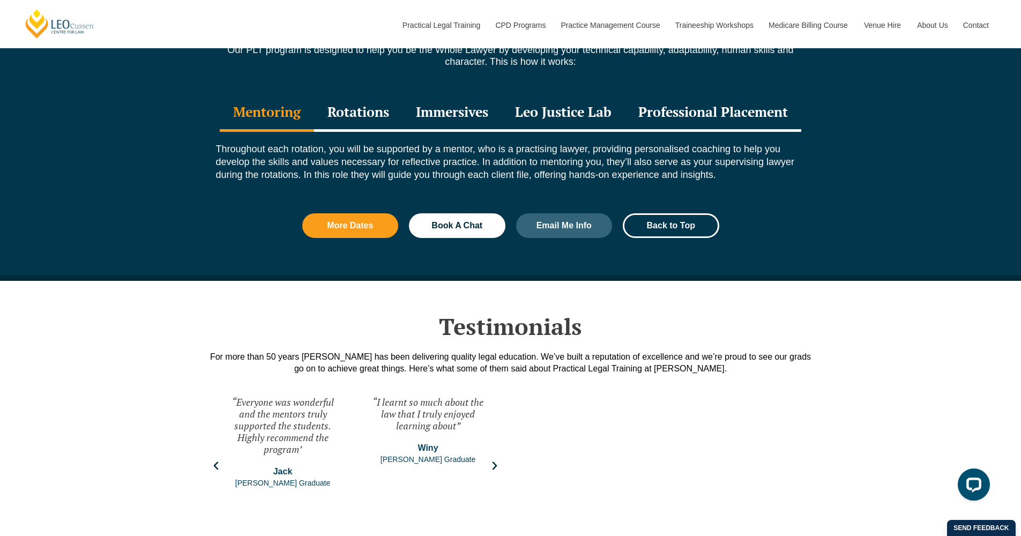
click at [493, 462] on div "“I learnt so much about the law that I truly enjoyed learning about” [PERSON_NA…" at bounding box center [428, 465] width 140 height 161
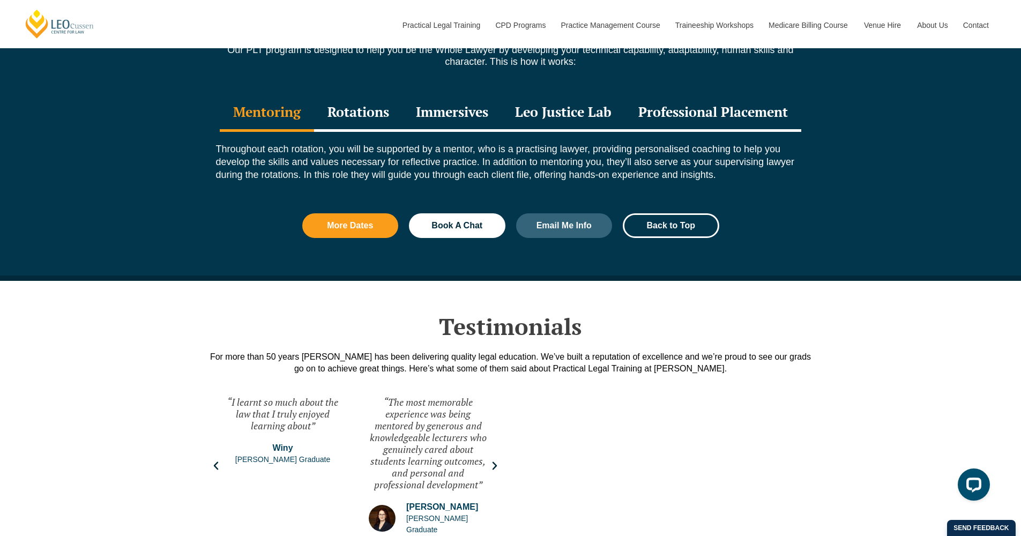
click at [493, 462] on div "“The most memorable experience was being mentored by generous and knowledgeable…" at bounding box center [428, 465] width 140 height 161
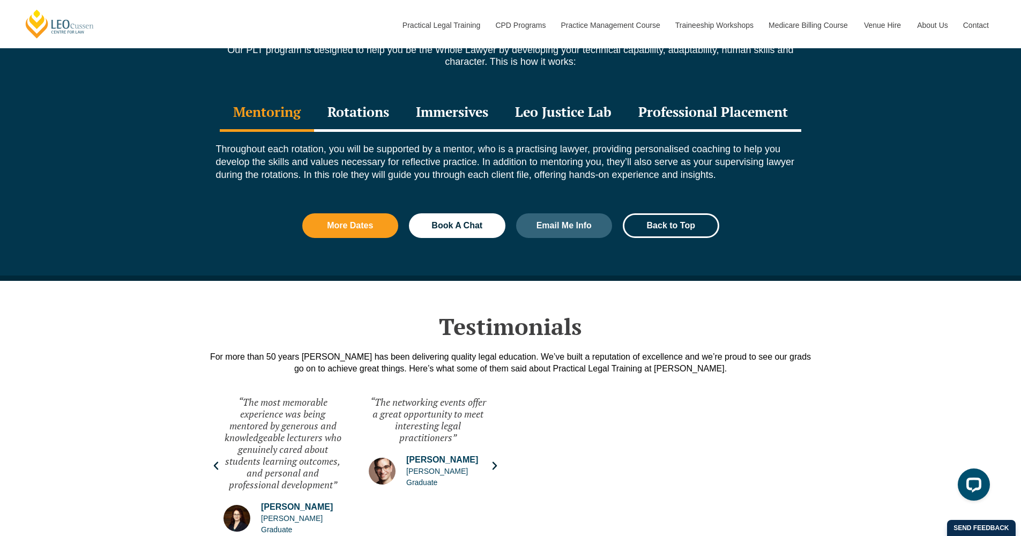
click at [493, 462] on div "“The networking events offer a great opportunity to meet interesting legal prac…" at bounding box center [428, 465] width 140 height 161
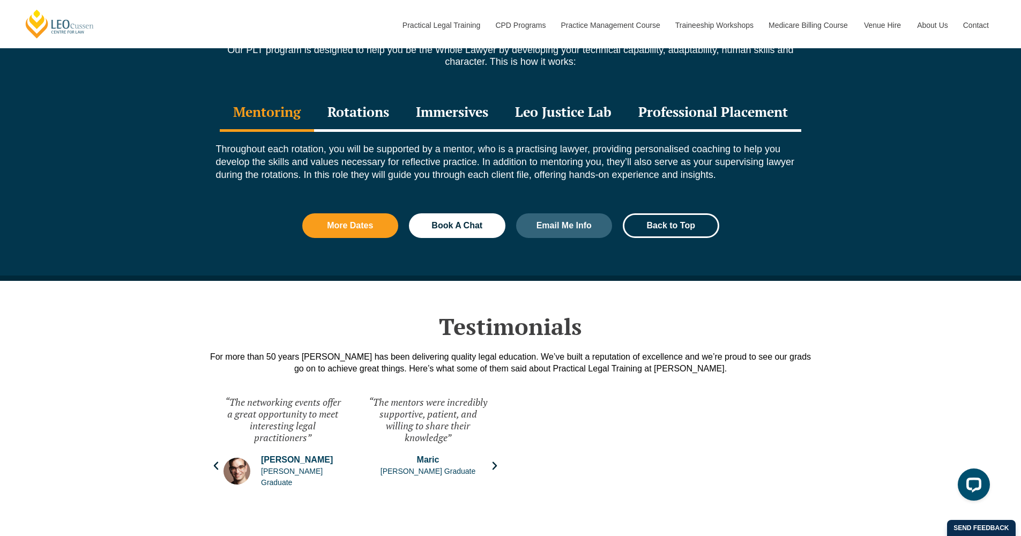
click at [493, 462] on div "“The mentors were incredibly supportive, patient, and willing to share their kn…" at bounding box center [428, 465] width 140 height 161
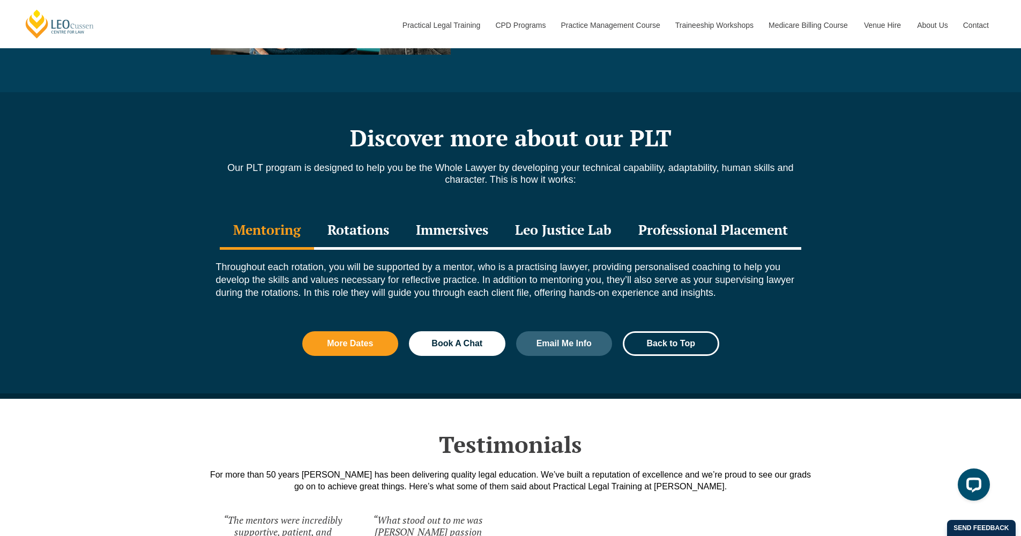
scroll to position [1094, 0]
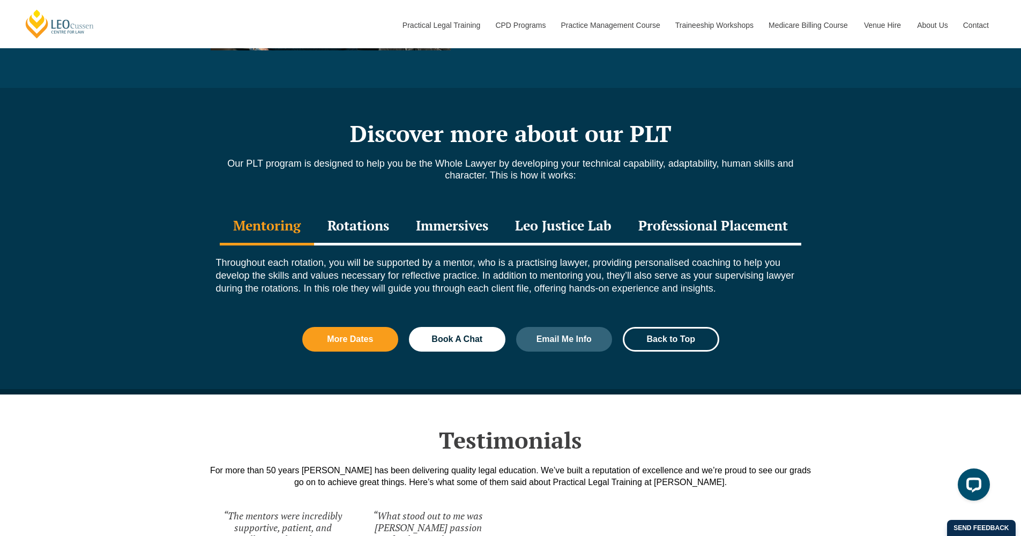
click at [351, 222] on div "Rotations" at bounding box center [358, 227] width 88 height 38
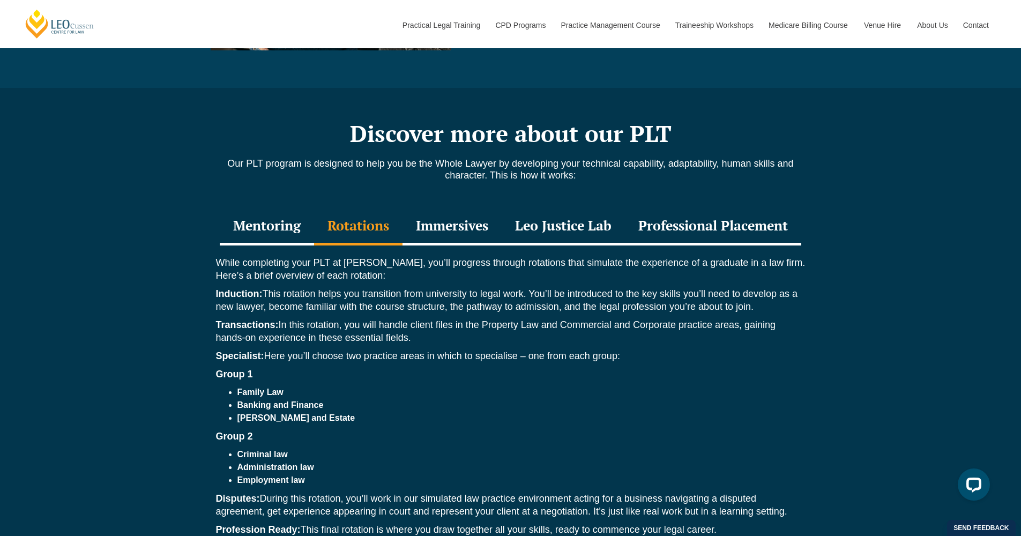
click at [440, 224] on div "Immersives" at bounding box center [451, 227] width 99 height 38
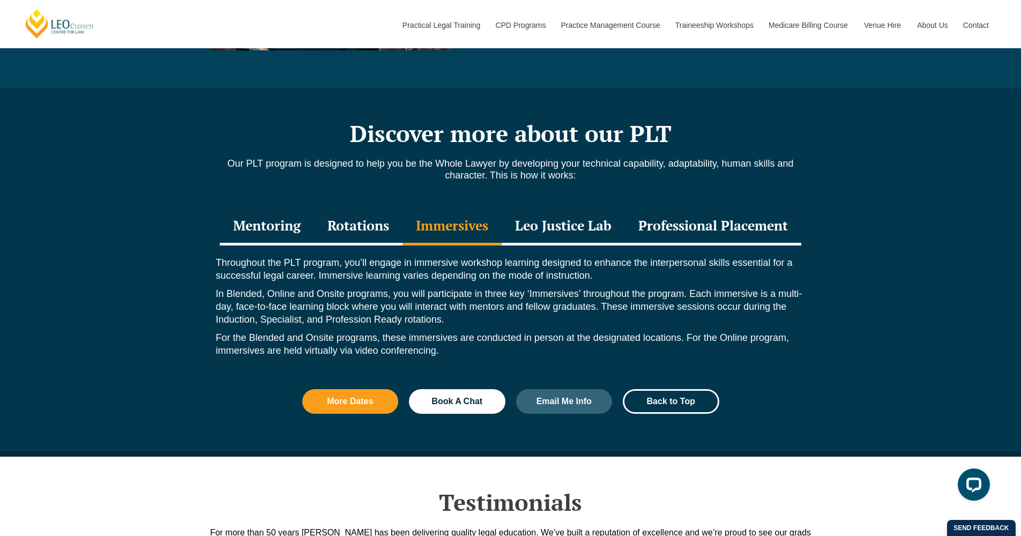
click at [568, 216] on div "Leo Justice Lab" at bounding box center [562, 227] width 123 height 38
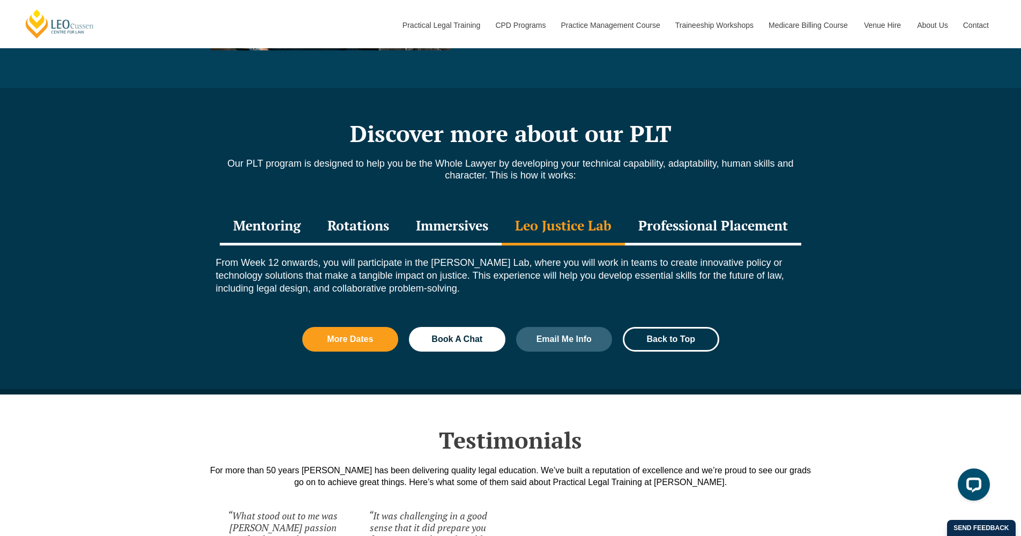
click at [733, 215] on div "Professional Placement" at bounding box center [713, 227] width 176 height 38
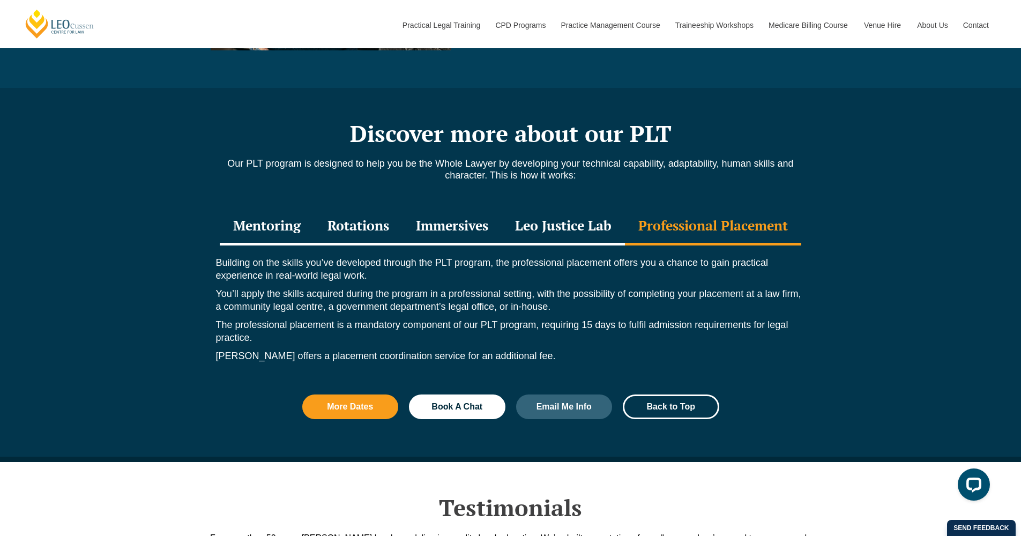
scroll to position [1095, 0]
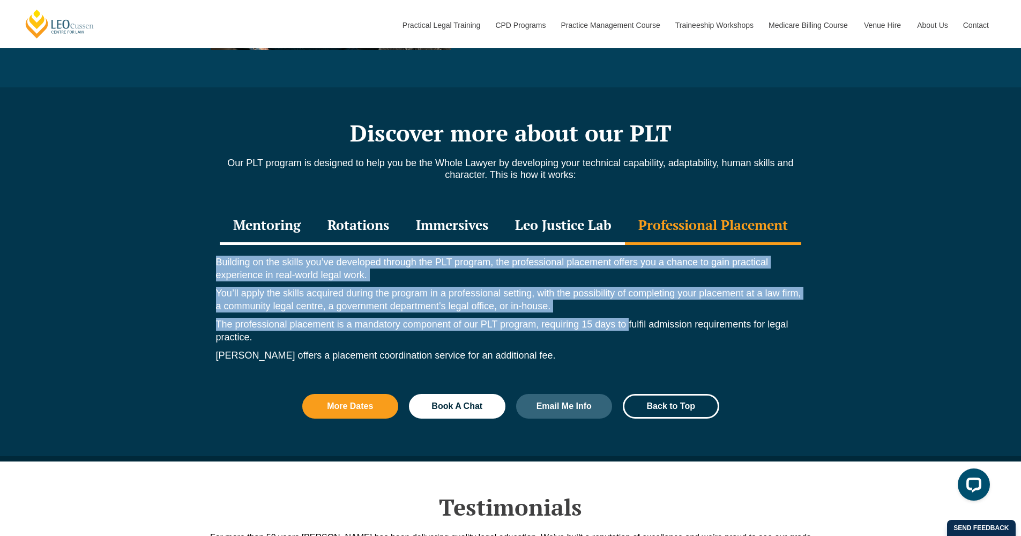
drag, startPoint x: 224, startPoint y: 253, endPoint x: 629, endPoint y: 316, distance: 410.3
click at [629, 316] on div "Building on the skills you’ve developed through the PLT program, the profession…" at bounding box center [510, 311] width 611 height 133
click at [629, 318] on p "The professional placement is a mandatory component of our PLT program, requiri…" at bounding box center [510, 331] width 589 height 26
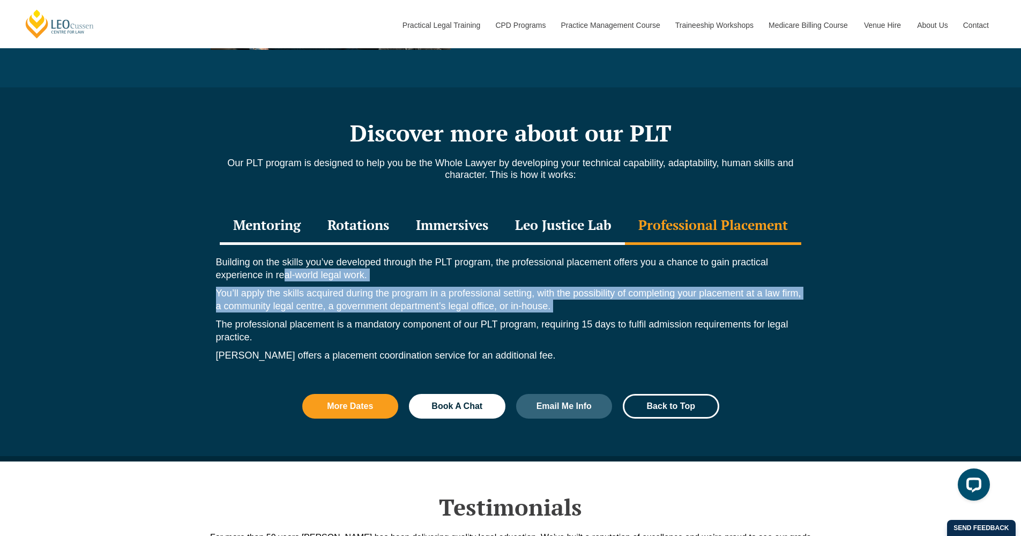
drag, startPoint x: 584, startPoint y: 303, endPoint x: 284, endPoint y: 266, distance: 301.7
click at [284, 266] on div "Building on the skills you’ve developed through the PLT program, the profession…" at bounding box center [510, 311] width 611 height 133
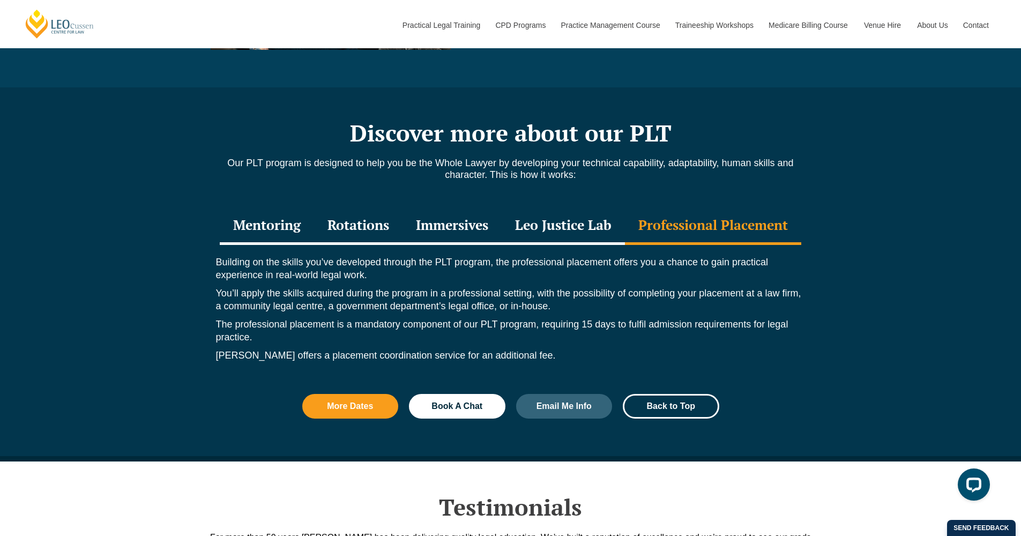
click at [461, 305] on div "Building on the skills you’ve developed through the PLT program, the profession…" at bounding box center [510, 311] width 611 height 133
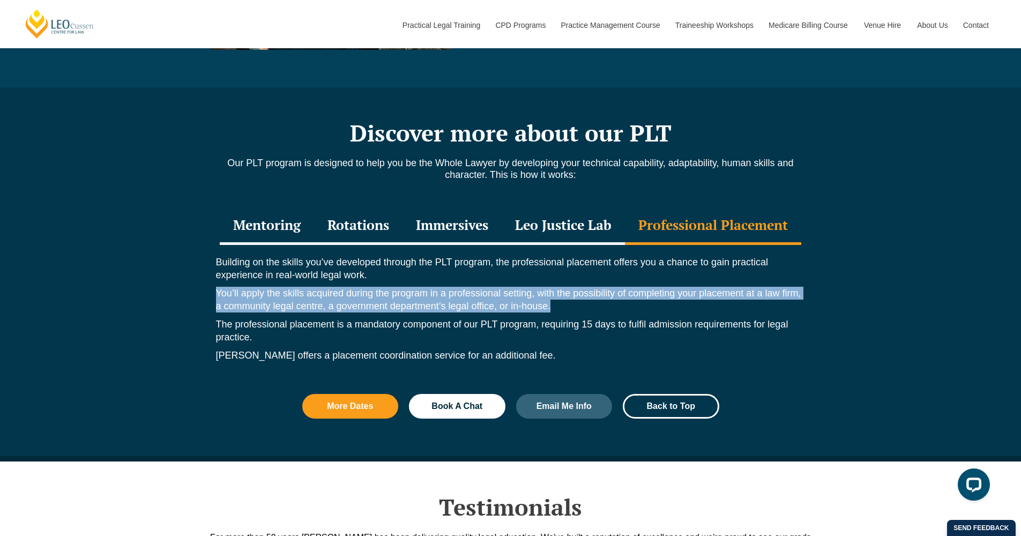
drag, startPoint x: 214, startPoint y: 287, endPoint x: 606, endPoint y: 299, distance: 391.8
click at [606, 299] on div "Building on the skills you’ve developed through the PLT program, the profession…" at bounding box center [510, 311] width 611 height 133
click at [606, 299] on p "You’ll apply the skills acquired during the program in a professional setting, …" at bounding box center [510, 300] width 589 height 26
drag, startPoint x: 596, startPoint y: 301, endPoint x: 173, endPoint y: 263, distance: 424.4
click at [173, 263] on div "Discover more about our PLT Our PLT program is designed to help you be the Whol…" at bounding box center [510, 274] width 1021 height 374
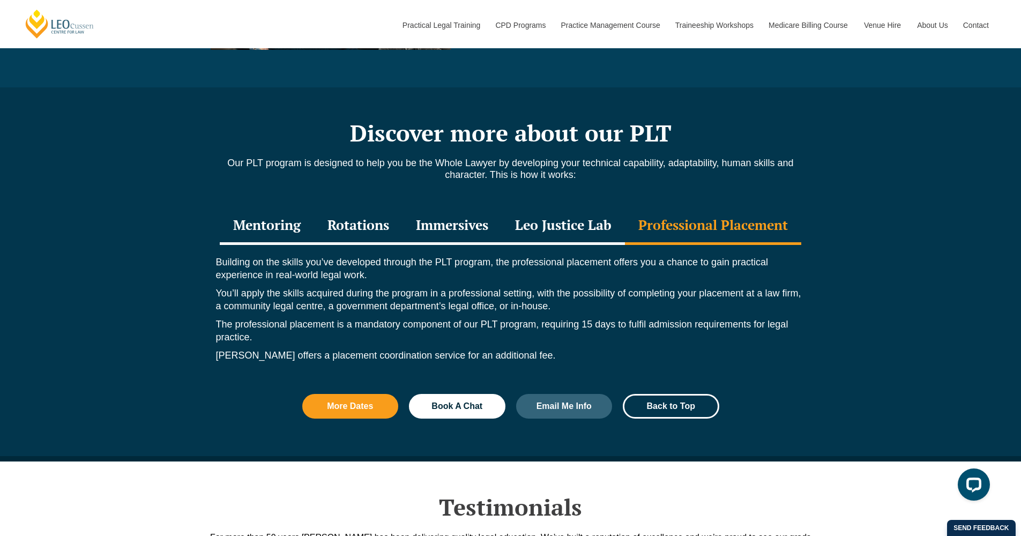
click at [374, 304] on div "Building on the skills you’ve developed through the PLT program, the profession…" at bounding box center [510, 311] width 611 height 133
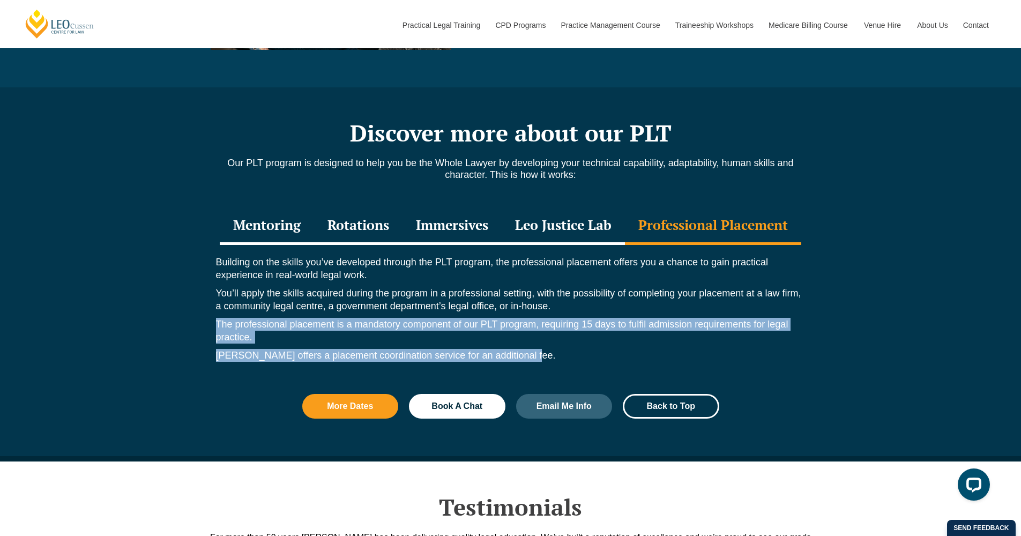
drag, startPoint x: 188, startPoint y: 317, endPoint x: 597, endPoint y: 342, distance: 410.1
click at [597, 342] on div "Discover more about our PLT Our PLT program is designed to help you be the Whol…" at bounding box center [510, 274] width 1021 height 374
click at [609, 349] on p "[PERSON_NAME] offers a placement coordination service for an additional fee." at bounding box center [510, 355] width 589 height 13
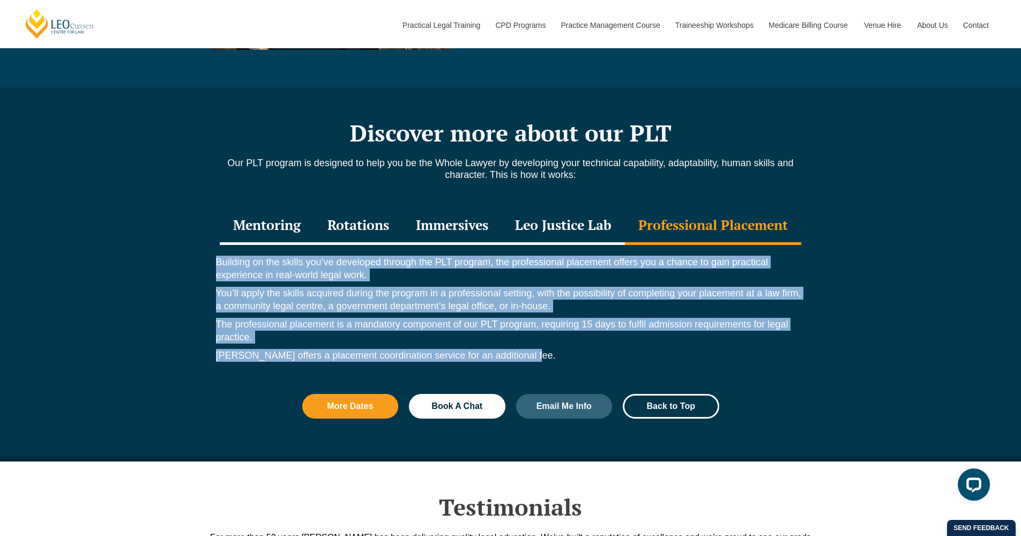
drag, startPoint x: 589, startPoint y: 346, endPoint x: 170, endPoint y: 248, distance: 429.8
click at [170, 248] on div "Discover more about our PLT Our PLT program is designed to help you be the Whol…" at bounding box center [510, 274] width 1021 height 374
click at [503, 290] on p "You’ll apply the skills acquired during the program in a professional setting, …" at bounding box center [510, 300] width 589 height 26
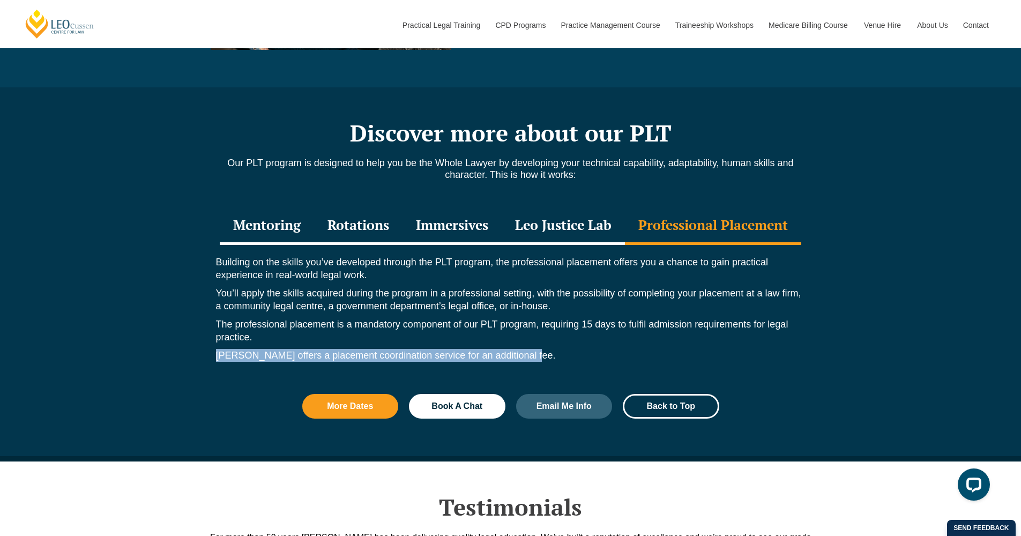
drag, startPoint x: 269, startPoint y: 330, endPoint x: 689, endPoint y: 344, distance: 419.7
click at [689, 344] on div "Building on the skills you’ve developed through the PLT program, the profession…" at bounding box center [510, 311] width 611 height 133
click at [689, 349] on p "[PERSON_NAME] offers a placement coordination service for an additional fee." at bounding box center [510, 355] width 589 height 13
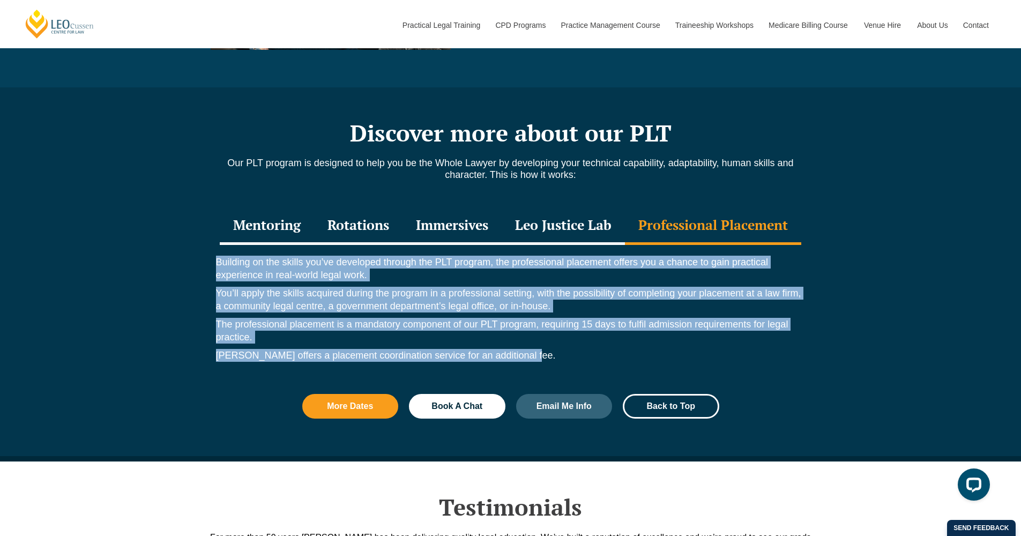
drag, startPoint x: 598, startPoint y: 353, endPoint x: 189, endPoint y: 253, distance: 421.2
click at [189, 253] on div "Discover more about our PLT Our PLT program is designed to help you be the Whol…" at bounding box center [510, 274] width 1021 height 374
click at [402, 305] on div "Building on the skills you’ve developed through the PLT program, the profession…" at bounding box center [510, 311] width 611 height 133
